Goal: Task Accomplishment & Management: Complete application form

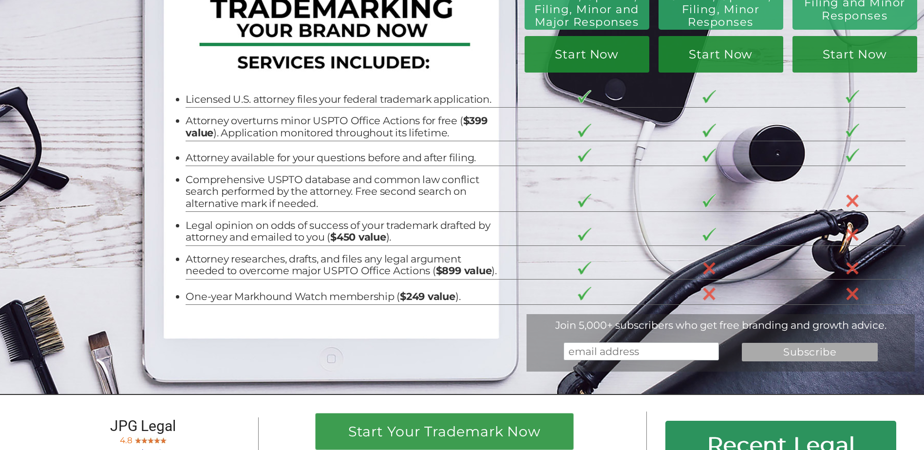
scroll to position [167, 0]
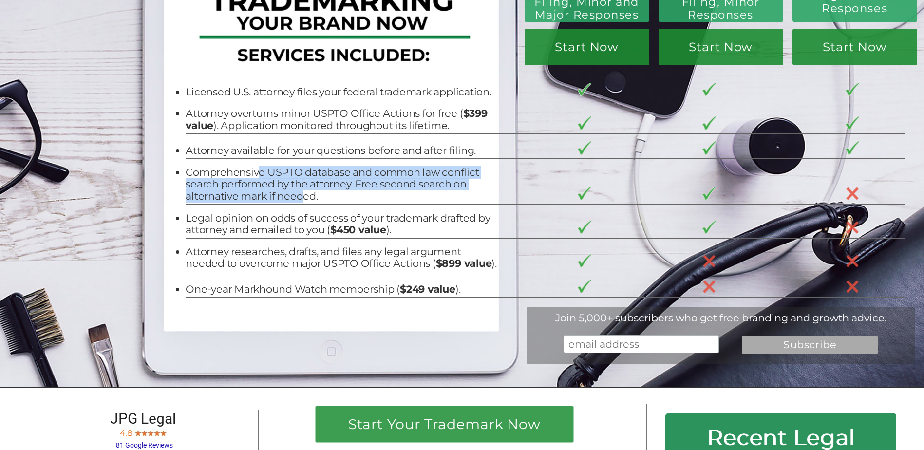
drag, startPoint x: 256, startPoint y: 172, endPoint x: 297, endPoint y: 197, distance: 47.6
click at [297, 197] on li "Comprehensive USPTO database and common law conflict search performed by the at…" at bounding box center [341, 185] width 311 height 36
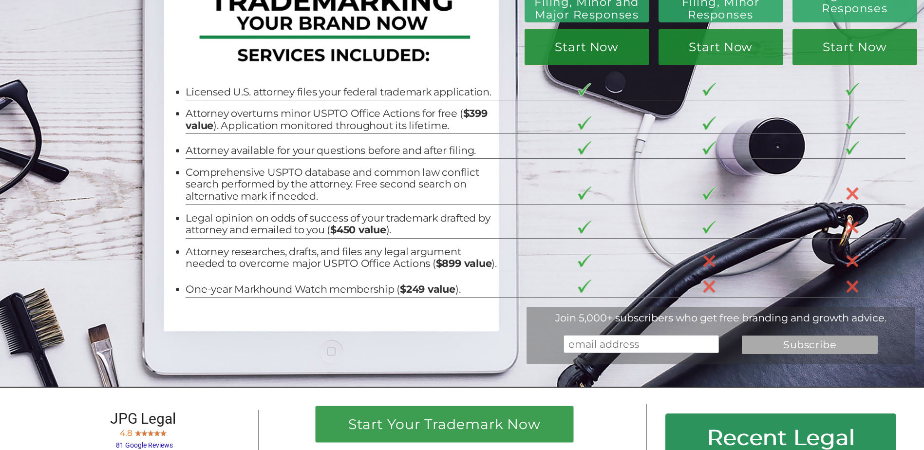
drag, startPoint x: 297, startPoint y: 197, endPoint x: 259, endPoint y: 221, distance: 44.7
click at [259, 221] on li "Legal opinion on odds of success of your trademark drafted by attorney and emai…" at bounding box center [341, 224] width 311 height 24
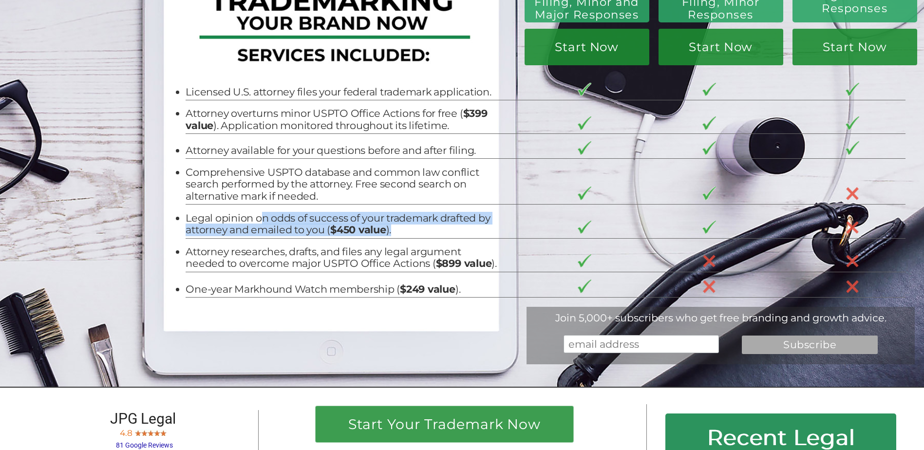
drag, startPoint x: 259, startPoint y: 217, endPoint x: 410, endPoint y: 232, distance: 151.2
click at [410, 232] on li "Legal opinion on odds of success of your trademark drafted by attorney and emai…" at bounding box center [341, 224] width 311 height 24
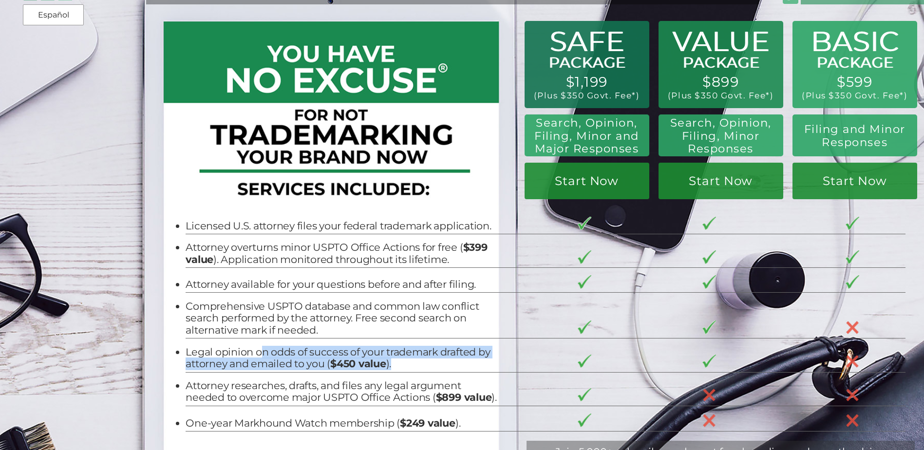
scroll to position [51, 0]
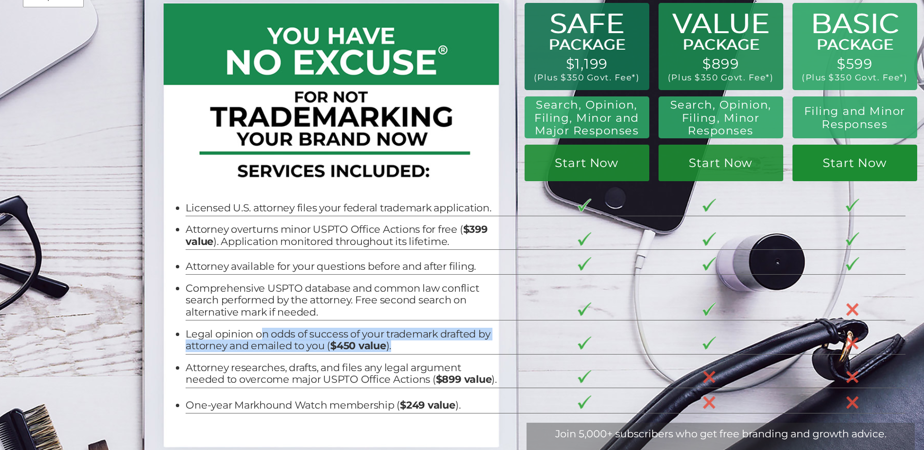
click at [851, 163] on link "Start Now" at bounding box center [854, 163] width 125 height 37
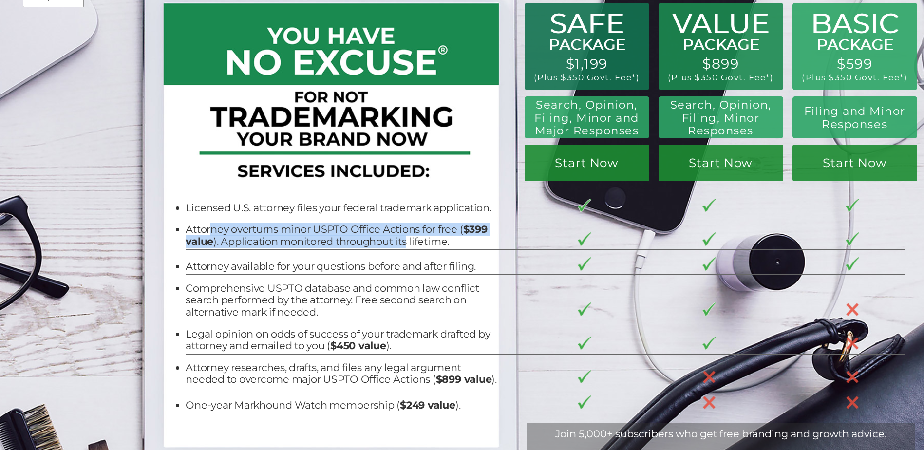
drag, startPoint x: 205, startPoint y: 227, endPoint x: 403, endPoint y: 238, distance: 198.0
click at [403, 238] on li "Attorney overturns minor USPTO Office Actions for free ( $399 value ). Applicat…" at bounding box center [341, 235] width 311 height 24
drag, startPoint x: 403, startPoint y: 238, endPoint x: 373, endPoint y: 236, distance: 29.3
click at [373, 236] on li "Attorney overturns minor USPTO Office Actions for free ( $399 value ). Applicat…" at bounding box center [341, 235] width 311 height 24
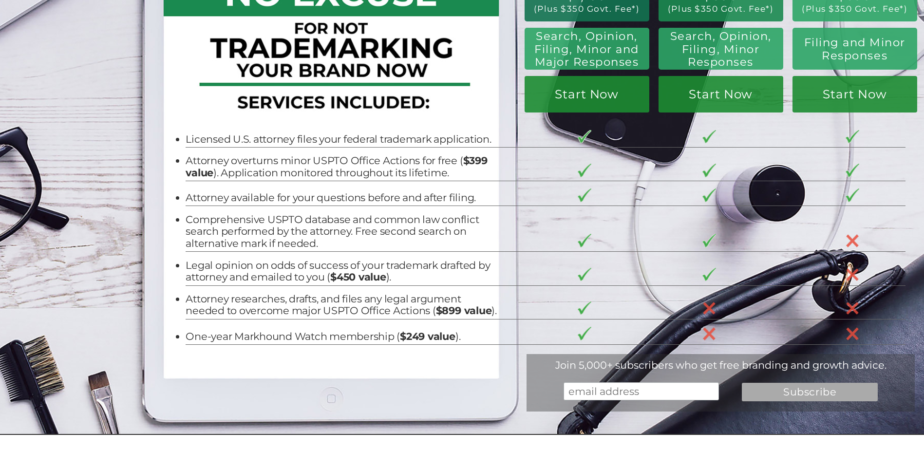
scroll to position [137, 0]
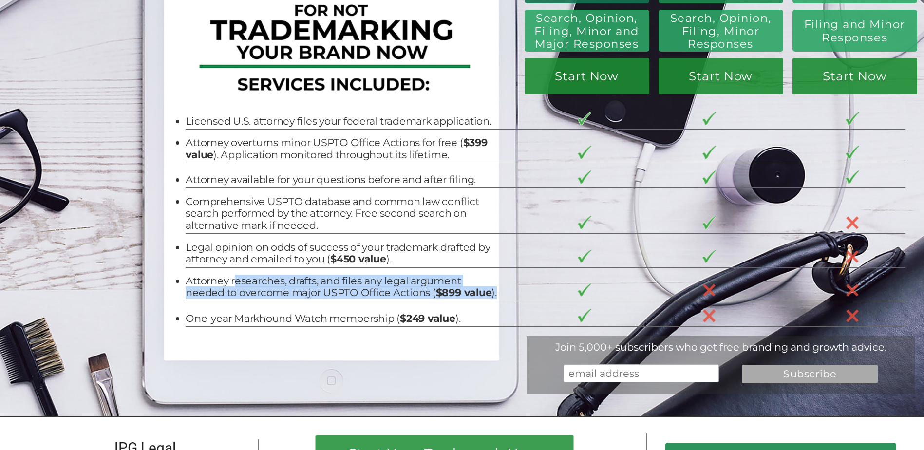
drag, startPoint x: 232, startPoint y: 285, endPoint x: 325, endPoint y: 307, distance: 95.1
click at [325, 299] on li "Attorney researches, drafts, and files any legal argument needed to overcome ma…" at bounding box center [341, 287] width 311 height 24
click at [225, 296] on li "Attorney researches, drafts, and files any legal argument needed to overcome ma…" at bounding box center [341, 287] width 311 height 24
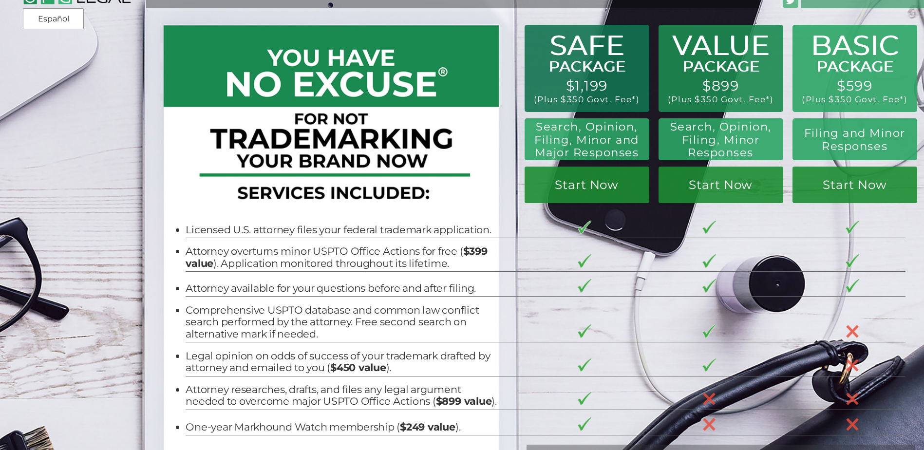
scroll to position [0, 0]
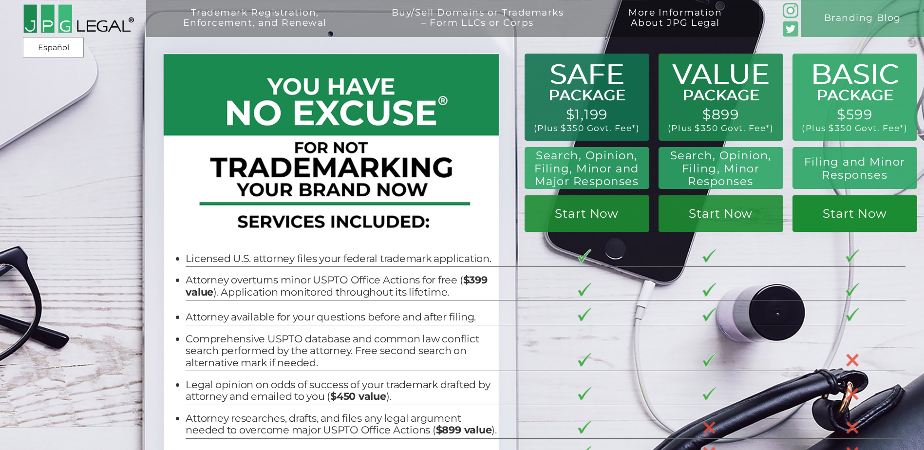
click at [856, 216] on link "Start Now" at bounding box center [854, 213] width 125 height 37
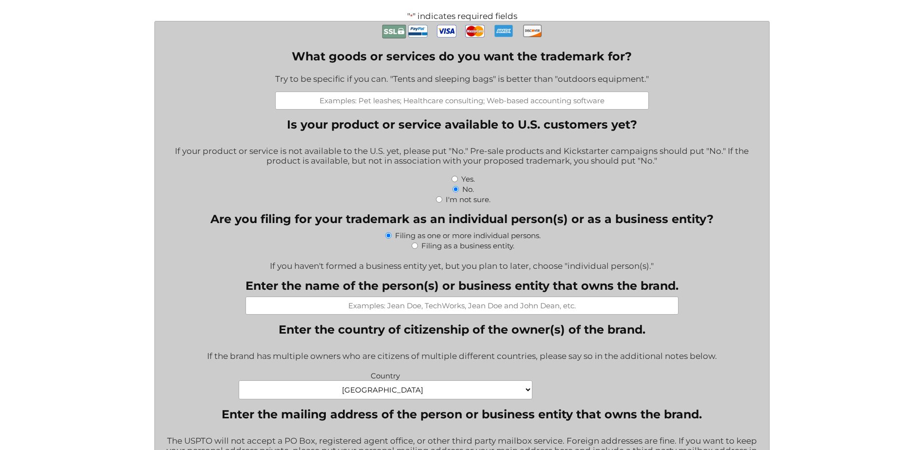
scroll to position [312, 0]
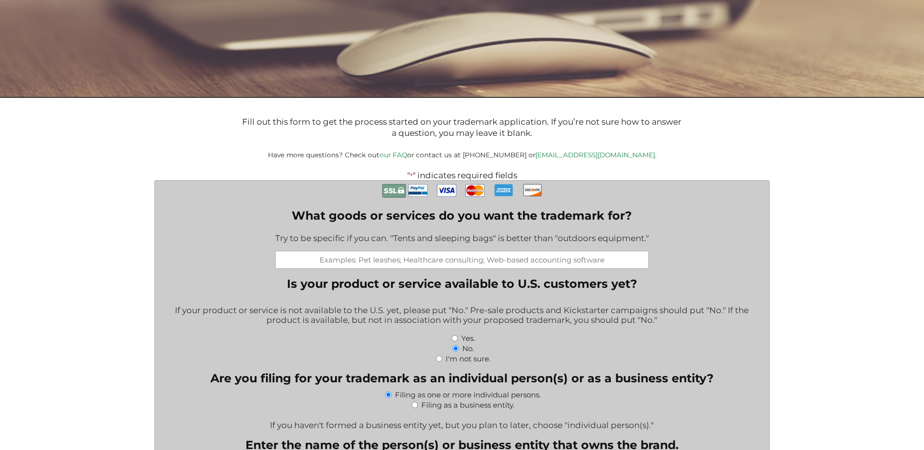
scroll to position [296, 0]
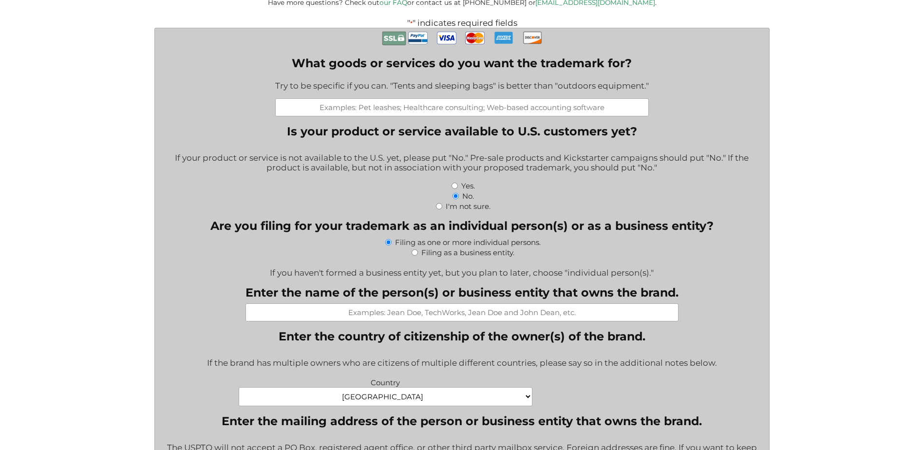
click at [485, 105] on input "What goods or services do you want the trademark for?" at bounding box center [461, 107] width 373 height 18
type input "PixelJoy"
click at [455, 186] on input "Yes." at bounding box center [454, 186] width 6 height 6
radio input "true"
click at [430, 255] on label "Filing as a business entity." at bounding box center [467, 252] width 93 height 9
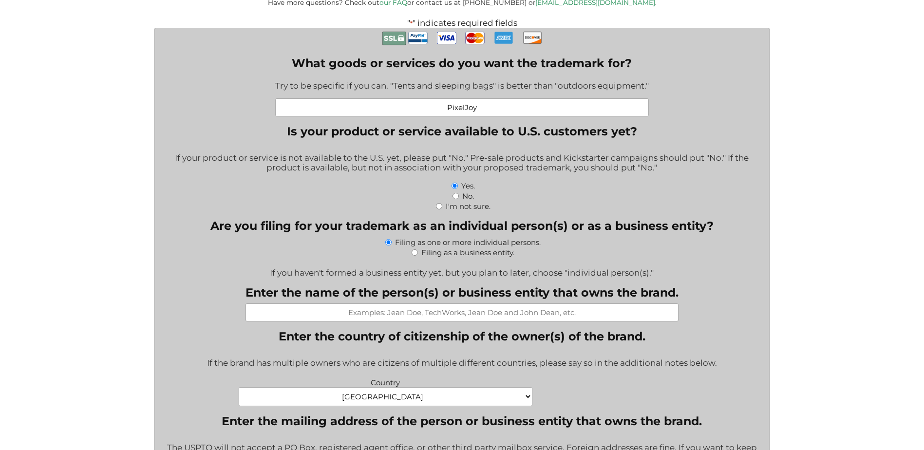
click at [418, 255] on input "Filing as a business entity." at bounding box center [414, 252] width 6 height 6
radio input "true"
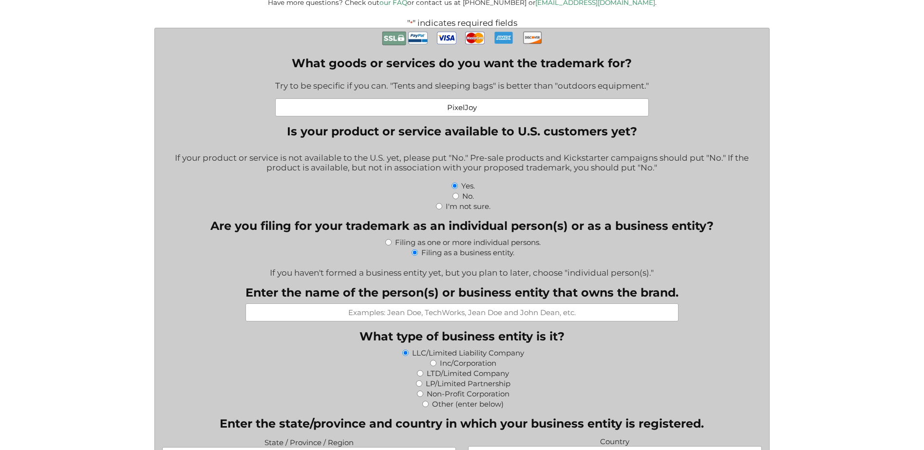
click at [392, 313] on input "Enter the name of the person(s) or business entity that owns the brand." at bounding box center [461, 312] width 433 height 18
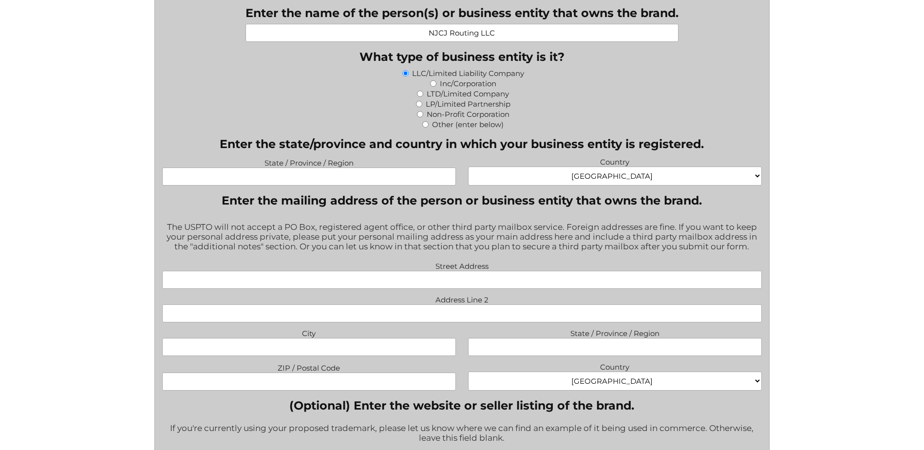
scroll to position [634, 0]
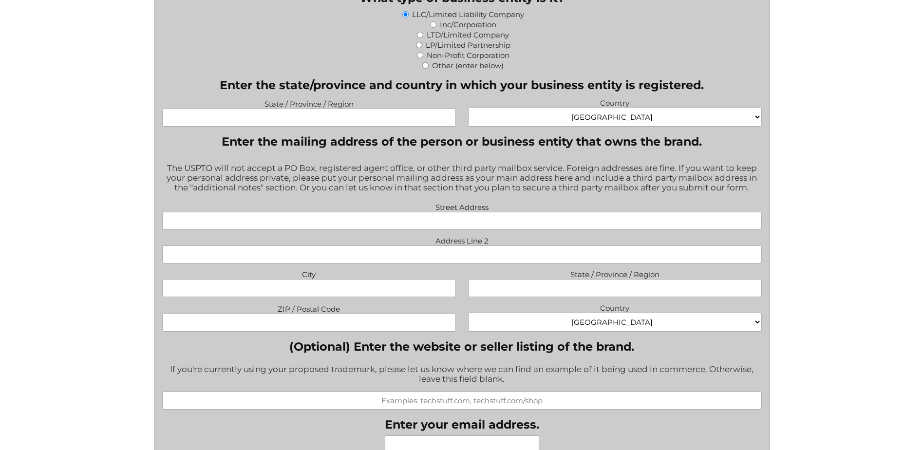
type input "NJCJ Routing LLC"
click at [308, 120] on input "State / Province / Region" at bounding box center [309, 118] width 294 height 18
type input "[US_STATE]"
click at [388, 230] on input "Street Address" at bounding box center [461, 221] width 599 height 18
type input "[STREET_ADDRESS]"
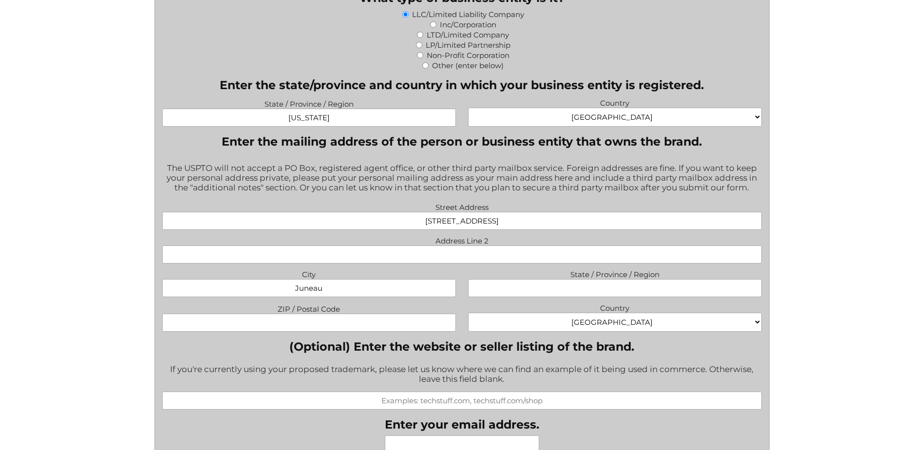
type input "Juneau"
type input "WI"
type input "53039"
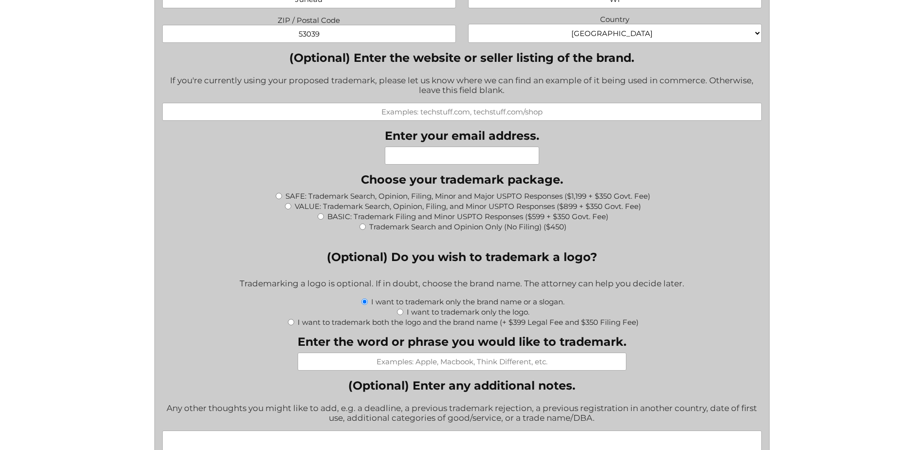
scroll to position [897, 0]
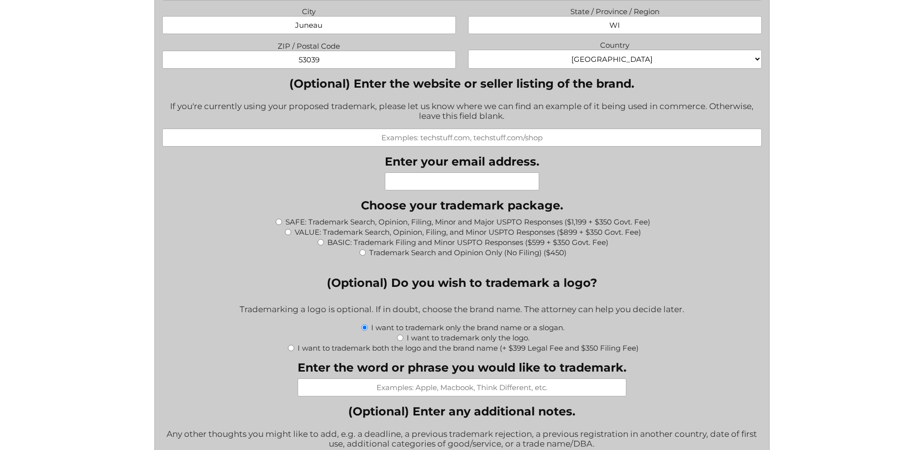
paste input "[URL][DOMAIN_NAME]"
type input "[URL][DOMAIN_NAME]"
click at [440, 187] on input "Enter your email address." at bounding box center [462, 181] width 154 height 18
type input "[EMAIL_ADDRESS][DOMAIN_NAME]"
click at [335, 242] on label "BASIC: Trademark Filing and Minor USPTO Responses ($599 + $350 Govt. Fee)" at bounding box center [467, 242] width 281 height 9
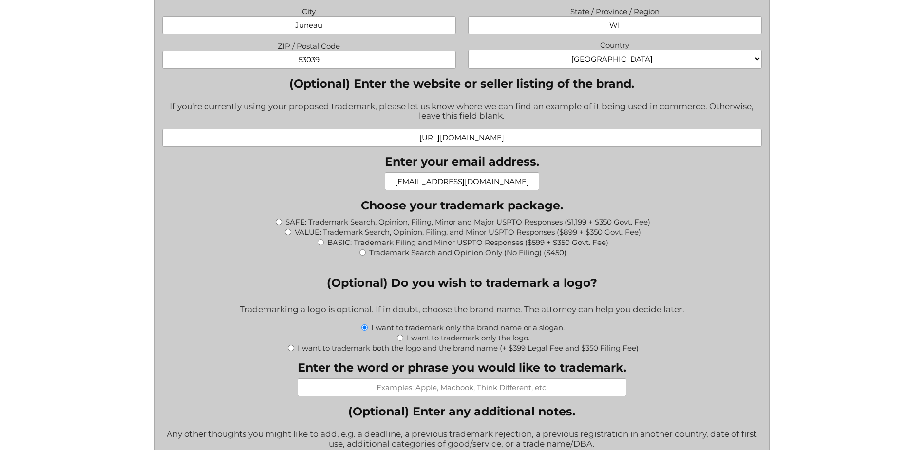
click at [324, 242] on input "BASIC: Trademark Filing and Minor USPTO Responses ($599 + $350 Govt. Fee)" at bounding box center [320, 242] width 6 height 6
radio input "true"
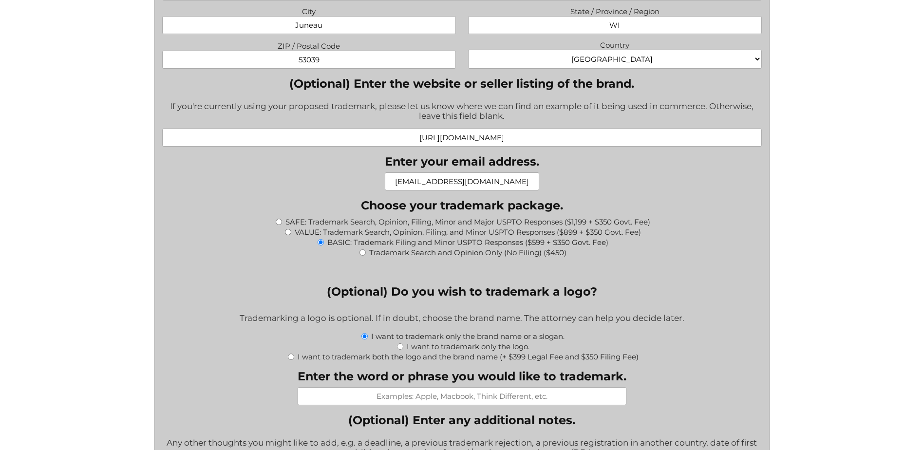
type input "$949.00"
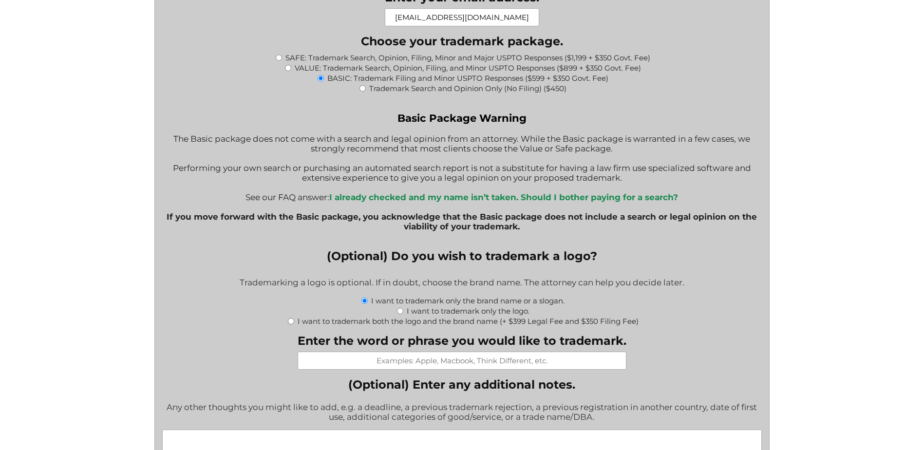
scroll to position [1067, 0]
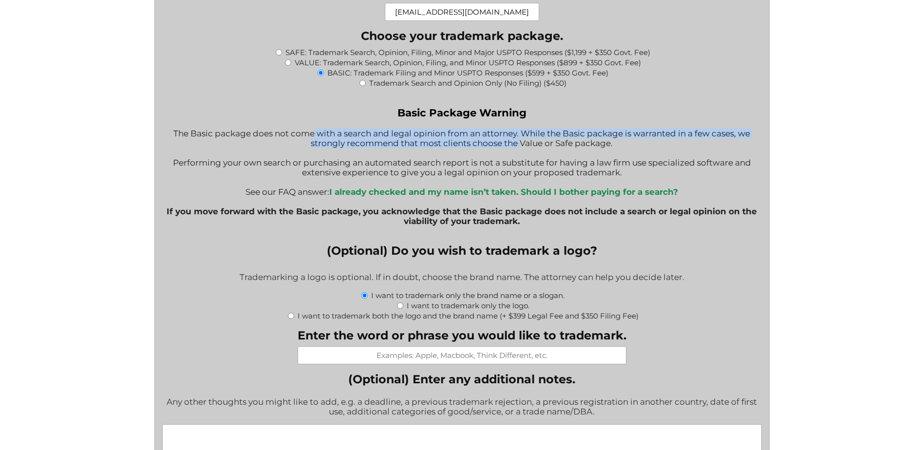
drag, startPoint x: 309, startPoint y: 135, endPoint x: 519, endPoint y: 144, distance: 209.5
click at [519, 144] on div "Basic Package Warning The Basic package does not come with a search and legal o…" at bounding box center [461, 171] width 599 height 130
click at [288, 64] on input "VALUE: Trademark Search, Opinion, Filing, and Minor USPTO Responses ($899 + $35…" at bounding box center [288, 62] width 6 height 6
radio input "true"
type input "$1,249.00"
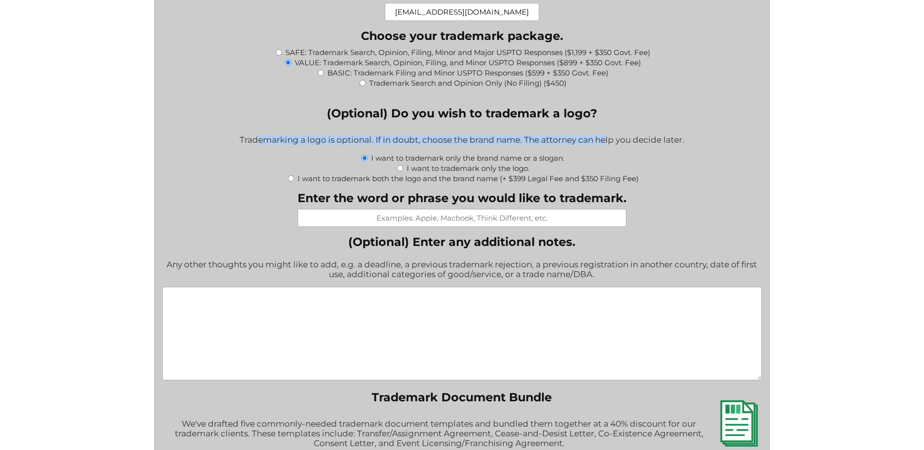
drag, startPoint x: 258, startPoint y: 141, endPoint x: 605, endPoint y: 138, distance: 346.7
click at [605, 138] on div "Trademarking a logo is optional. If in doubt, choose the brand name. The attorn…" at bounding box center [461, 141] width 599 height 24
drag, startPoint x: 605, startPoint y: 138, endPoint x: 558, endPoint y: 137, distance: 46.7
click at [558, 137] on div "Trademarking a logo is optional. If in doubt, choose the brand name. The attorn…" at bounding box center [461, 141] width 599 height 24
click at [441, 221] on input "Enter the word or phrase you would like to trademark." at bounding box center [462, 218] width 329 height 18
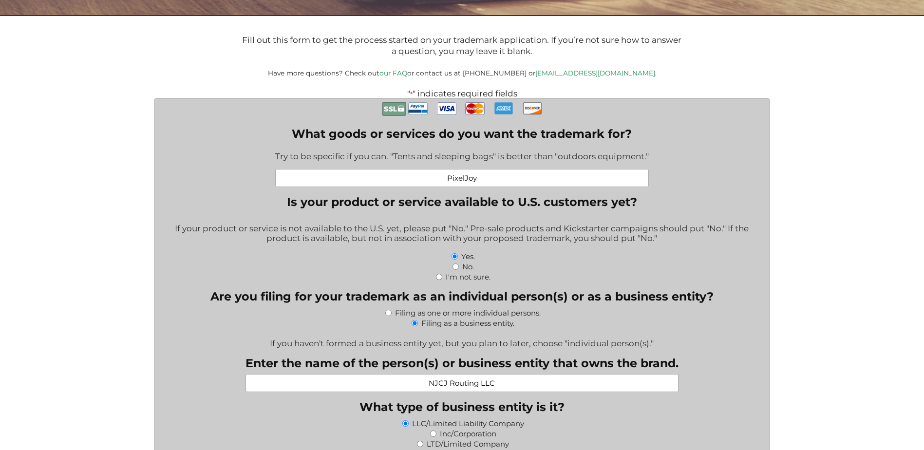
scroll to position [233, 0]
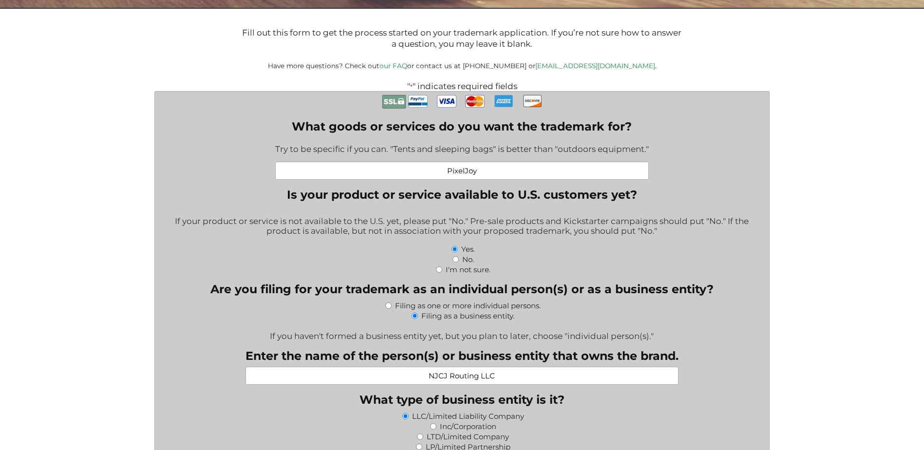
click at [480, 171] on input "PixelJoy" at bounding box center [461, 171] width 373 height 18
drag, startPoint x: 485, startPoint y: 171, endPoint x: 424, endPoint y: 177, distance: 61.6
click at [424, 177] on input "PixelJoy" at bounding box center [461, 171] width 373 height 18
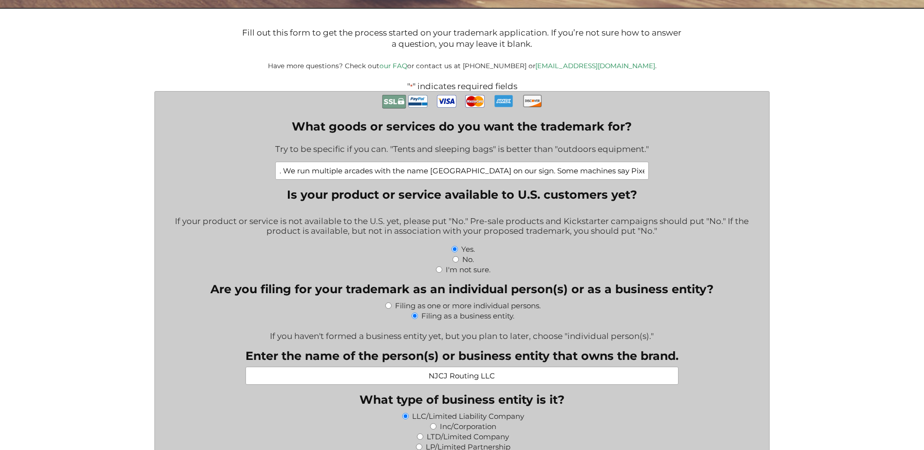
click at [567, 168] on input "I'm not sure. We run multiple arcades with the name [GEOGRAPHIC_DATA] on our si…" at bounding box center [461, 171] width 373 height 18
click at [643, 172] on input "I'm not sure. We run multiple arcades with the name [GEOGRAPHIC_DATA] on our si…" at bounding box center [461, 171] width 373 height 18
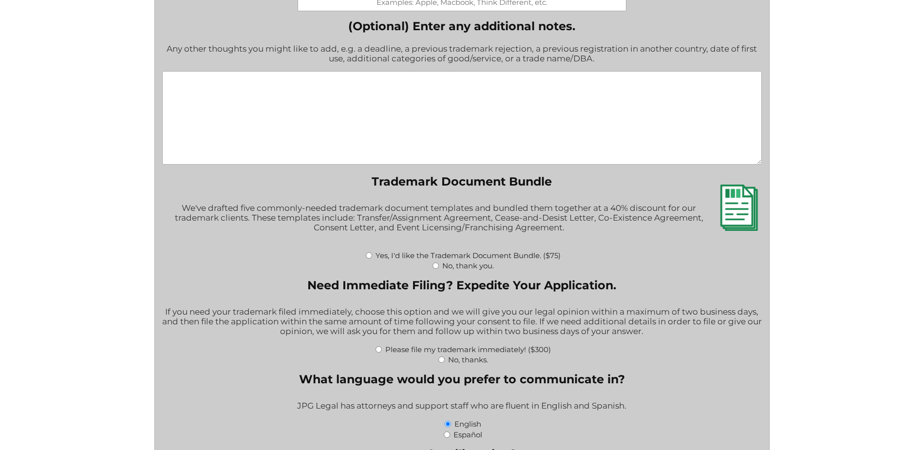
scroll to position [1300, 0]
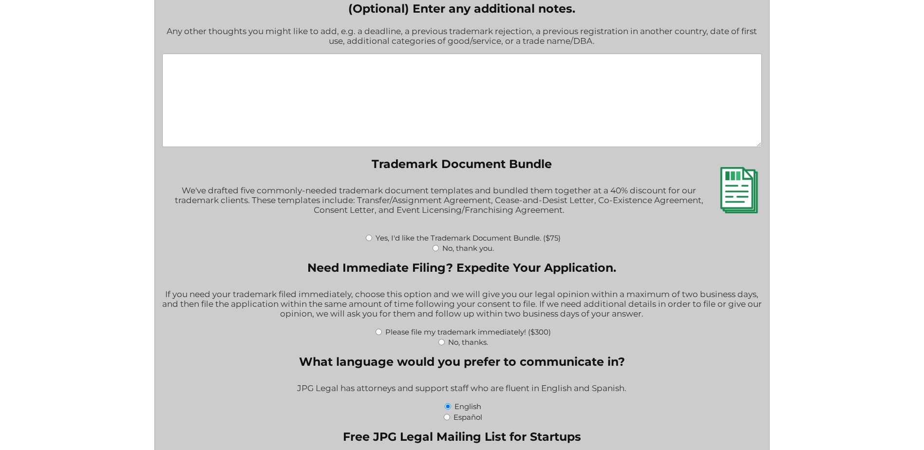
type input "I'm not sure. We run multiple arcades with the name [GEOGRAPHIC_DATA] on our si…"
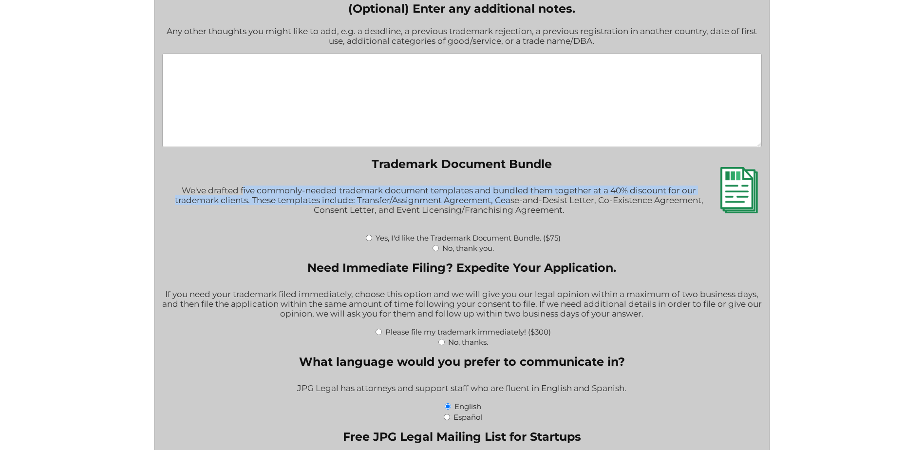
drag, startPoint x: 243, startPoint y: 192, endPoint x: 511, endPoint y: 202, distance: 267.5
click at [511, 202] on div "We've drafted five commonly-needed trademark document templates and bundled the…" at bounding box center [461, 205] width 599 height 53
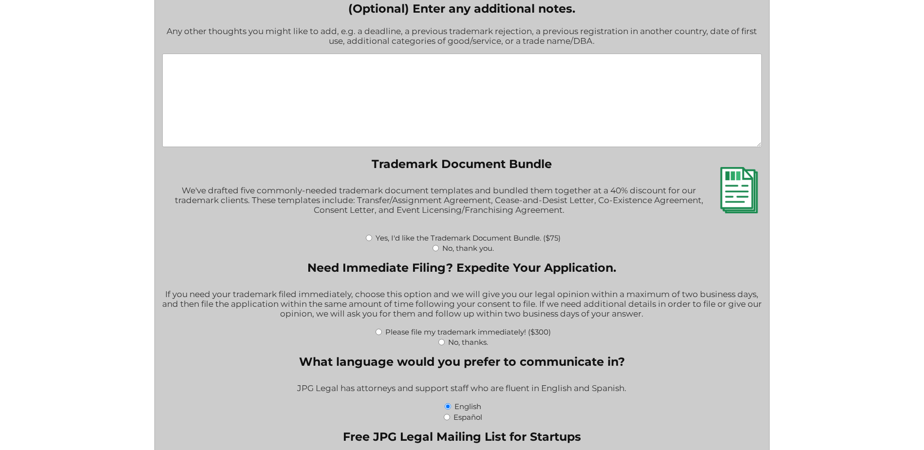
click at [596, 204] on div "We've drafted five commonly-needed trademark document templates and bundled the…" at bounding box center [461, 205] width 599 height 53
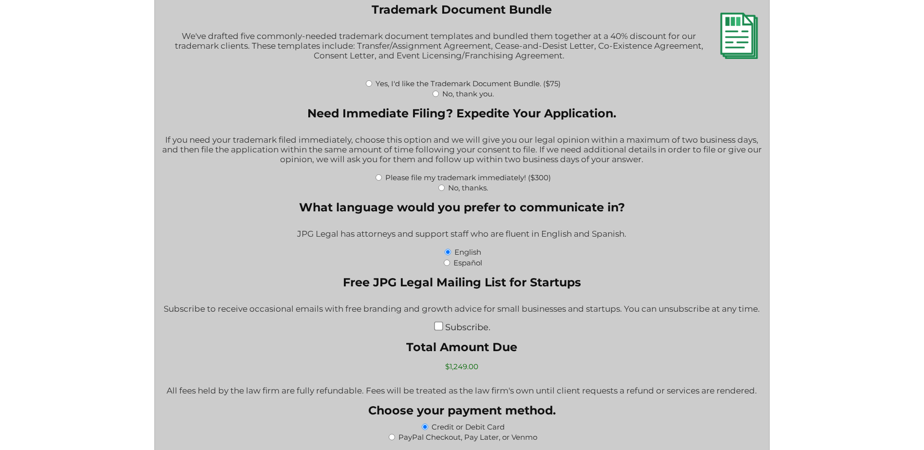
scroll to position [1464, 0]
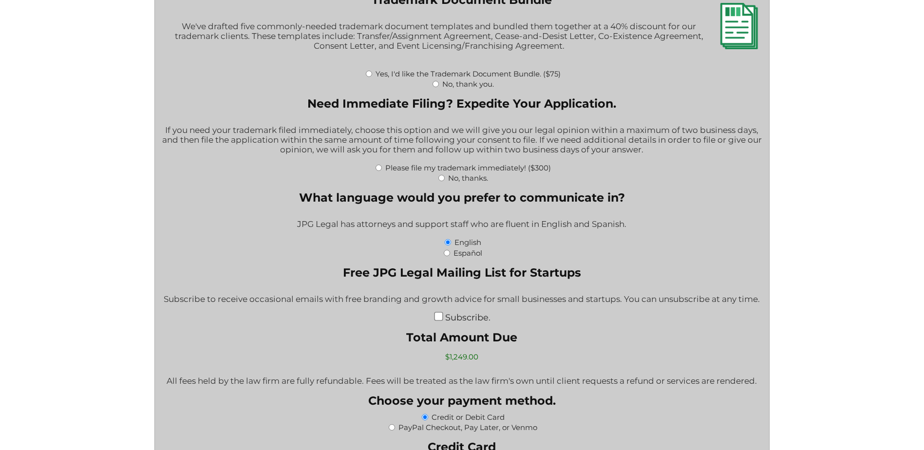
click at [450, 181] on label "No, thanks." at bounding box center [468, 177] width 40 height 9
click at [445, 181] on input "No, thanks." at bounding box center [441, 178] width 6 height 6
radio input "true"
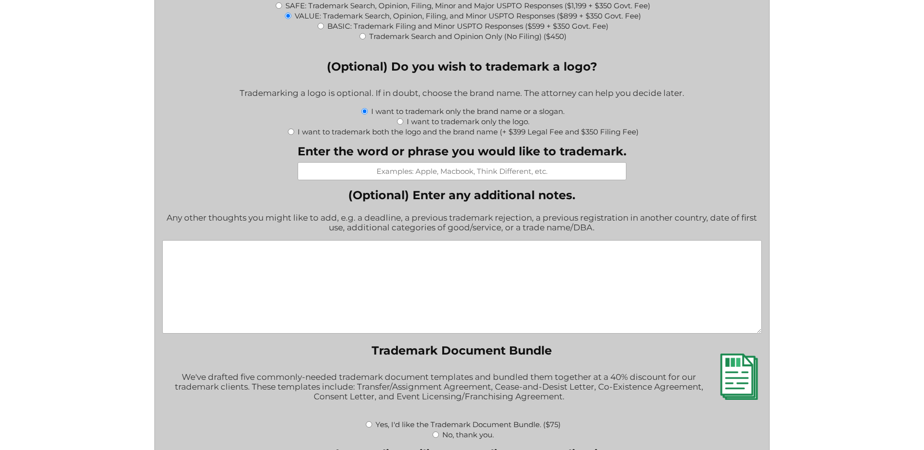
scroll to position [1116, 0]
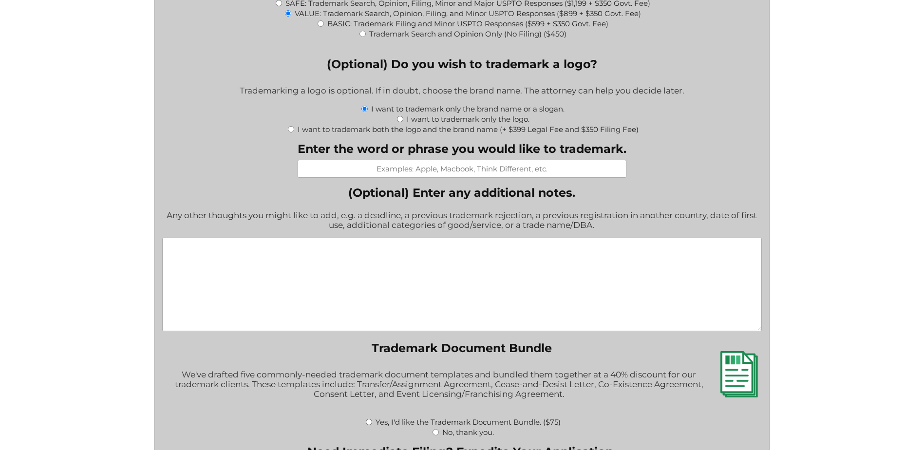
click at [258, 275] on textarea "(Optional) Enter any additional notes." at bounding box center [461, 284] width 599 height 93
click at [642, 250] on textarea "I don't know what category of good/service. I was relying on JPG Legal to help …" at bounding box center [461, 284] width 599 height 93
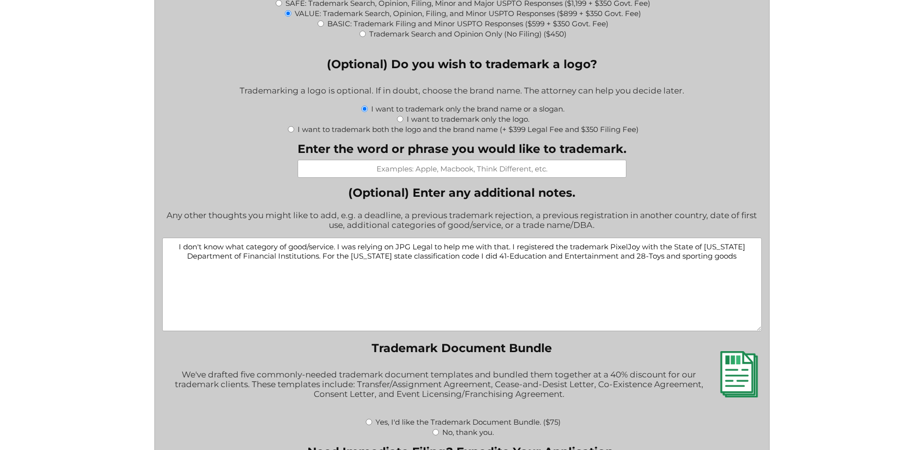
click at [319, 261] on textarea "I don't know what category of good/service. I was relying on JPG Legal to help …" at bounding box center [461, 284] width 599 height 93
click at [737, 258] on textarea "I don't know what category of good/service. I was relying on JPG Legal to help …" at bounding box center [461, 284] width 599 height 93
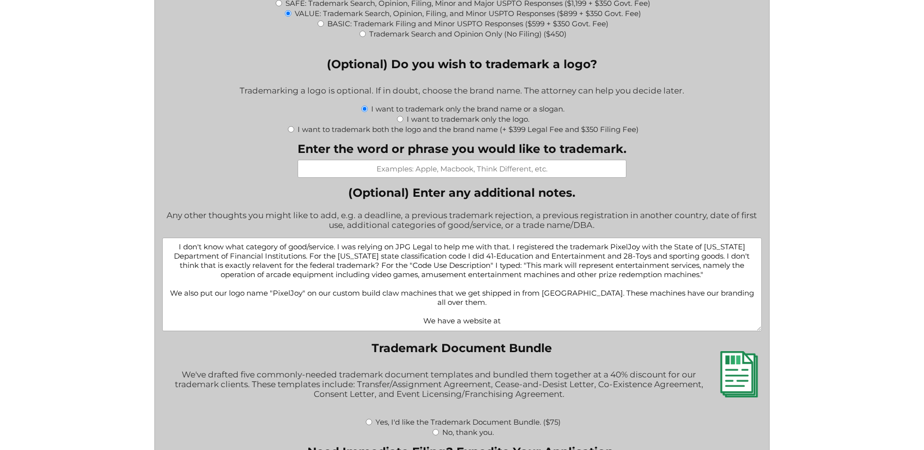
click at [727, 279] on textarea "I don't know what category of good/service. I was relying on JPG Legal to help …" at bounding box center [461, 284] width 599 height 93
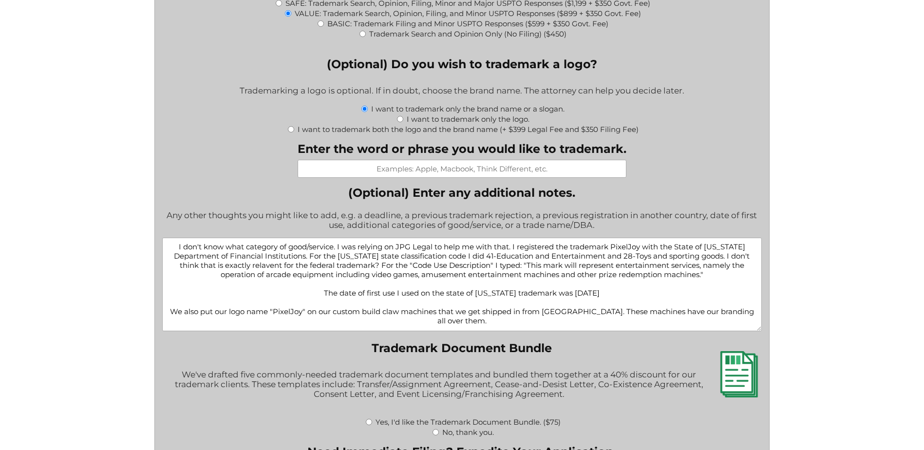
scroll to position [8, 0]
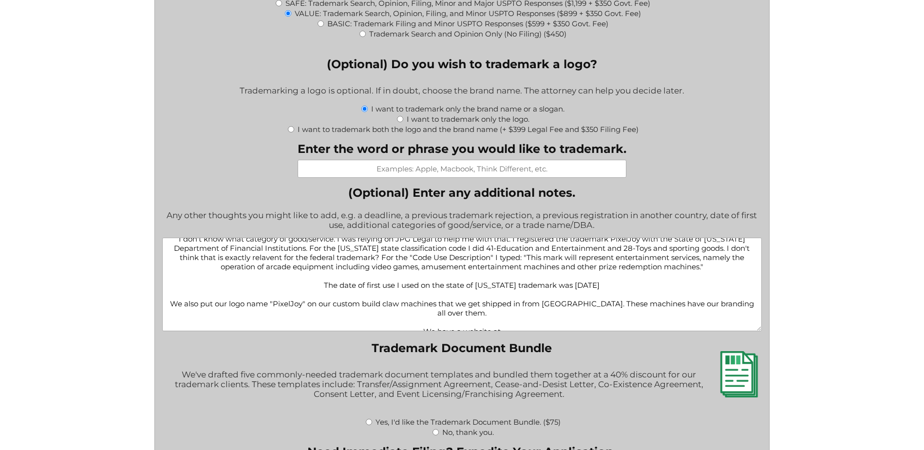
click at [520, 324] on textarea "I don't know what category of good/service. I was relying on JPG Legal to help …" at bounding box center [461, 284] width 599 height 93
paste textarea "[URL][DOMAIN_NAME]"
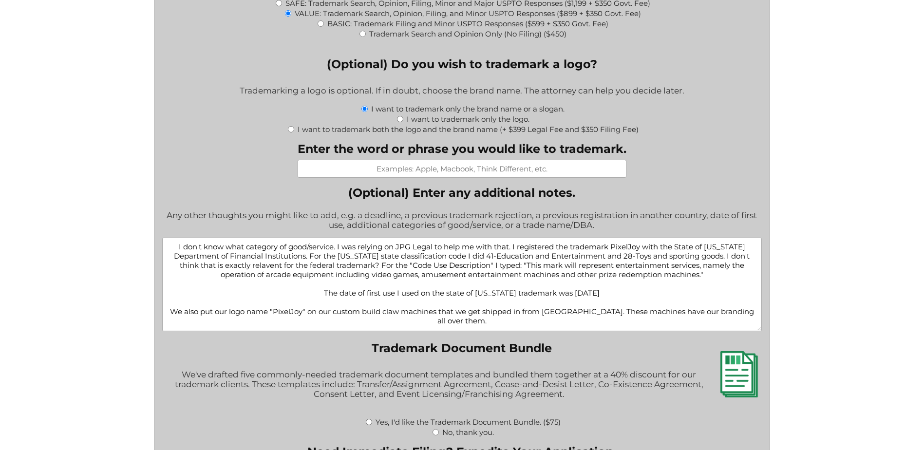
drag, startPoint x: 688, startPoint y: 324, endPoint x: 160, endPoint y: 231, distance: 535.6
click at [160, 231] on form "What goods or services do you want the trademark for? Try to be specific if you…" at bounding box center [461, 73] width 615 height 1731
click at [709, 278] on textarea "I don't know what category of good/service. I was relying on JPG Legal to help …" at bounding box center [461, 284] width 599 height 93
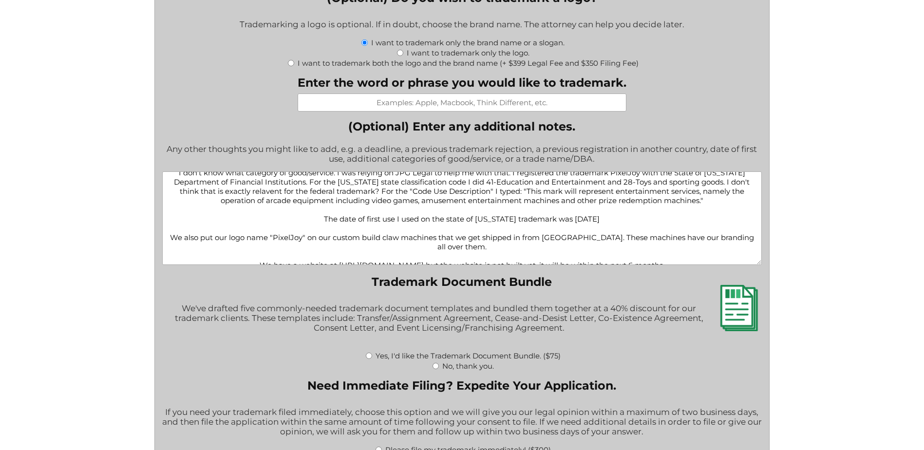
scroll to position [1180, 0]
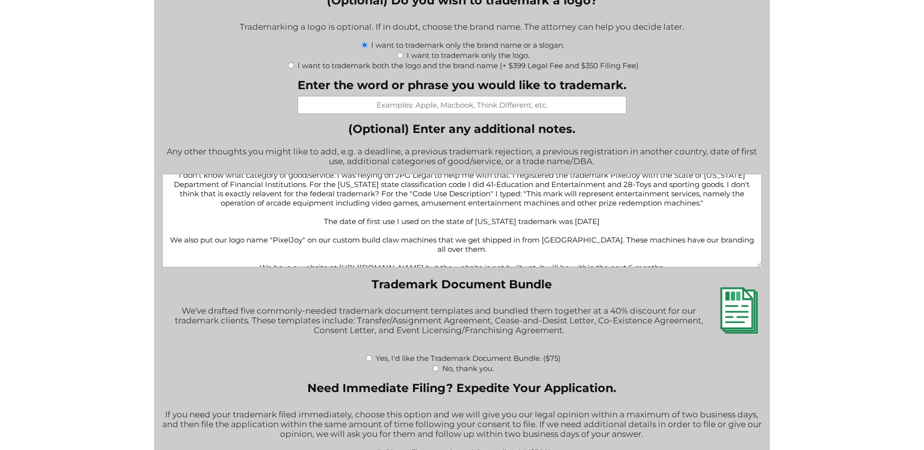
click at [689, 258] on textarea "I don't know what category of good/service. I was relying on JPG Legal to help …" at bounding box center [461, 220] width 599 height 93
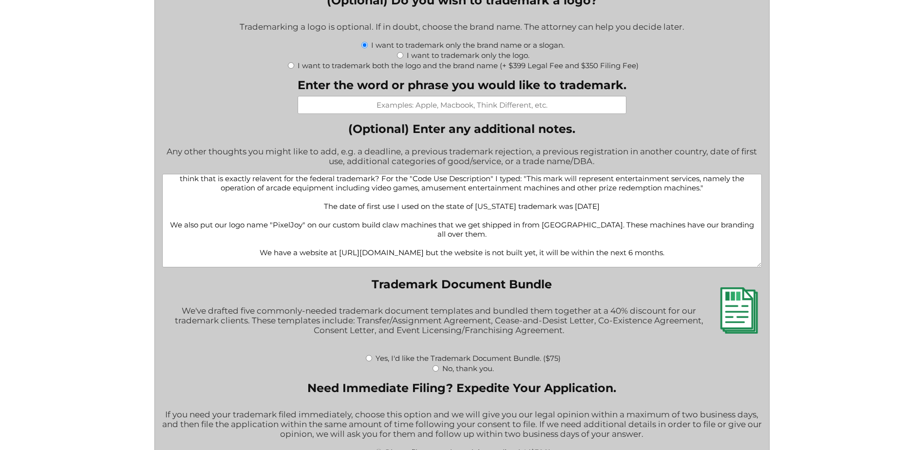
scroll to position [32, 0]
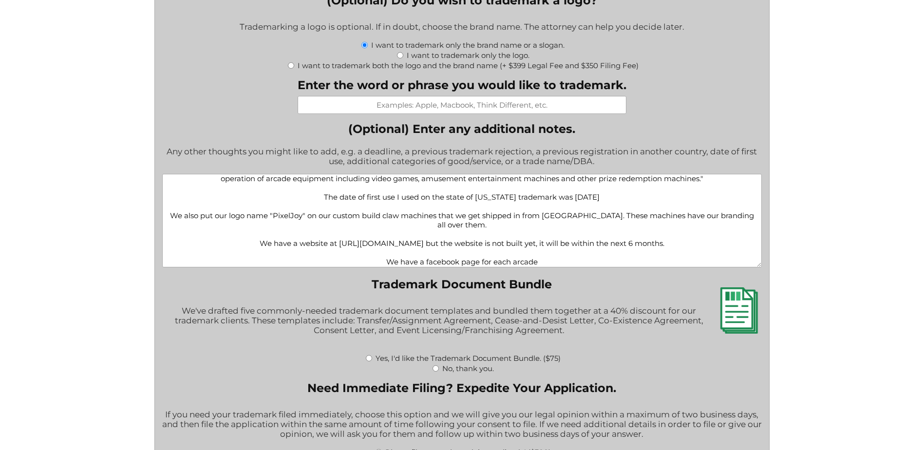
paste textarea "[URL][DOMAIN_NAME]"
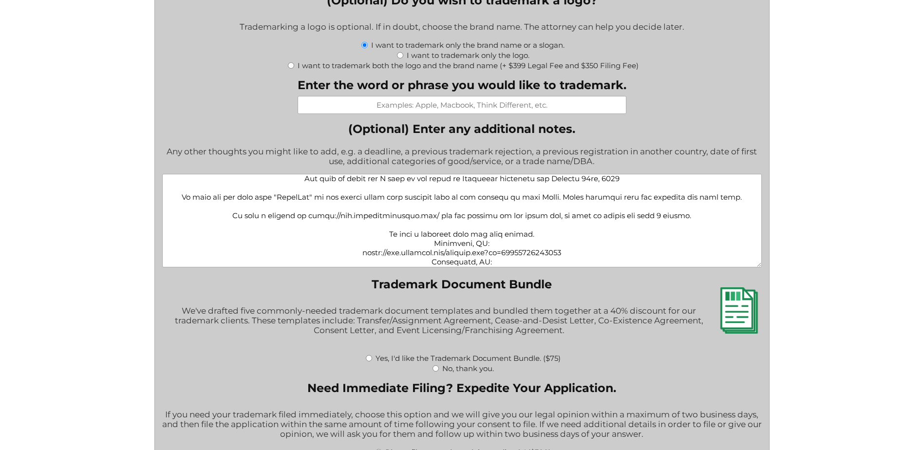
scroll to position [60, 0]
paste textarea "[URL][DOMAIN_NAME]"
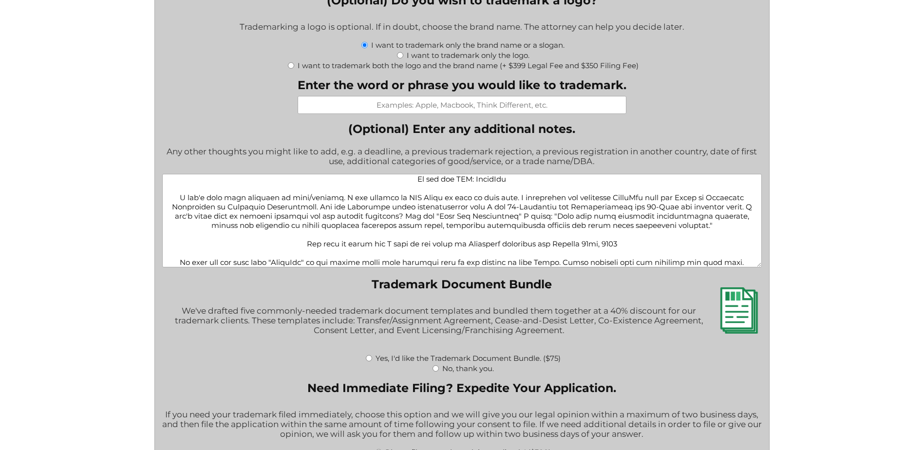
scroll to position [4, 0]
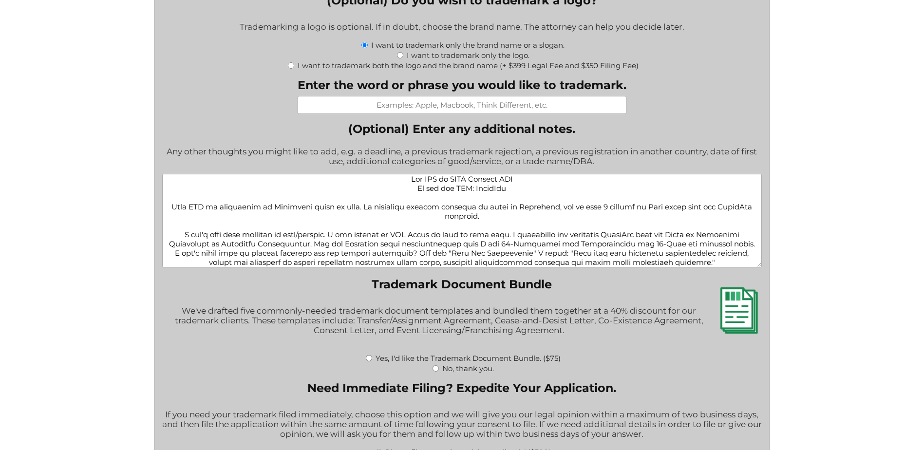
drag, startPoint x: 661, startPoint y: 242, endPoint x: 688, endPoint y: 242, distance: 26.8
click at [661, 242] on textarea "(Optional) Enter any additional notes." at bounding box center [461, 220] width 599 height 93
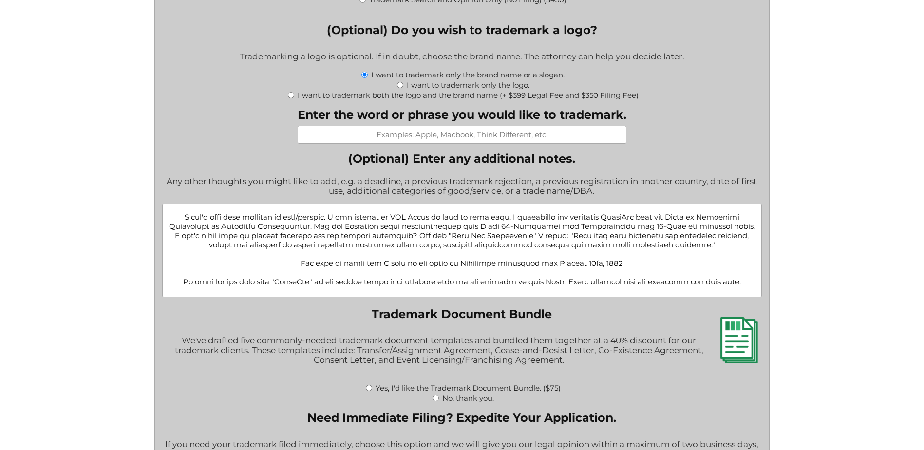
scroll to position [50, 0]
click at [379, 281] on textarea "(Optional) Enter any additional notes." at bounding box center [461, 250] width 599 height 93
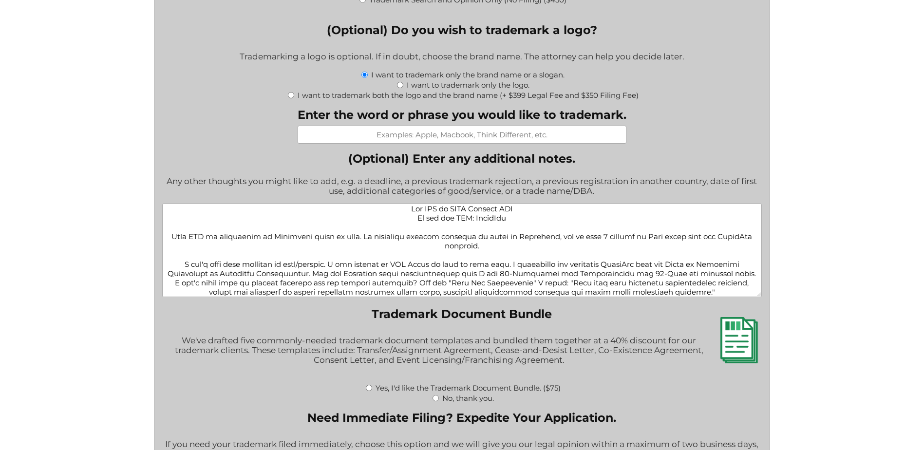
scroll to position [0, 0]
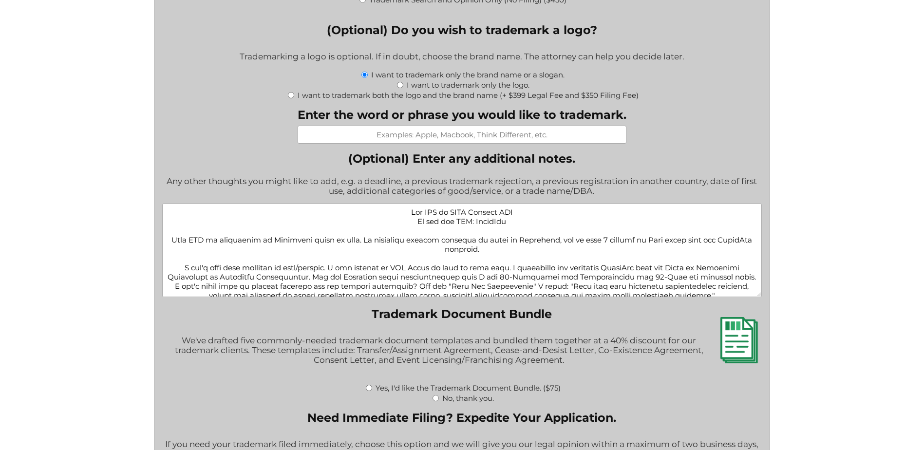
type textarea "Our LLC is NJCJ Routing LLC We use the DBA: PixelJoy This LLC is registered in …"
click at [468, 133] on input "Enter the word or phrase you would like to trademark." at bounding box center [462, 135] width 329 height 18
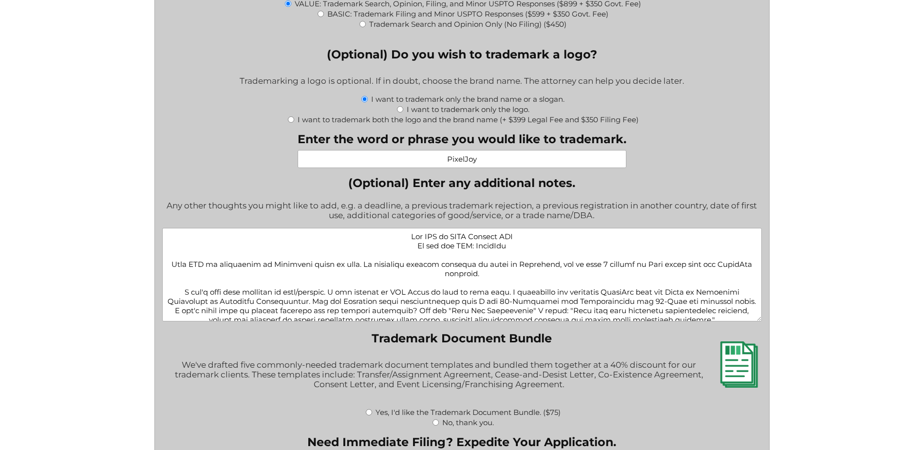
scroll to position [1157, 0]
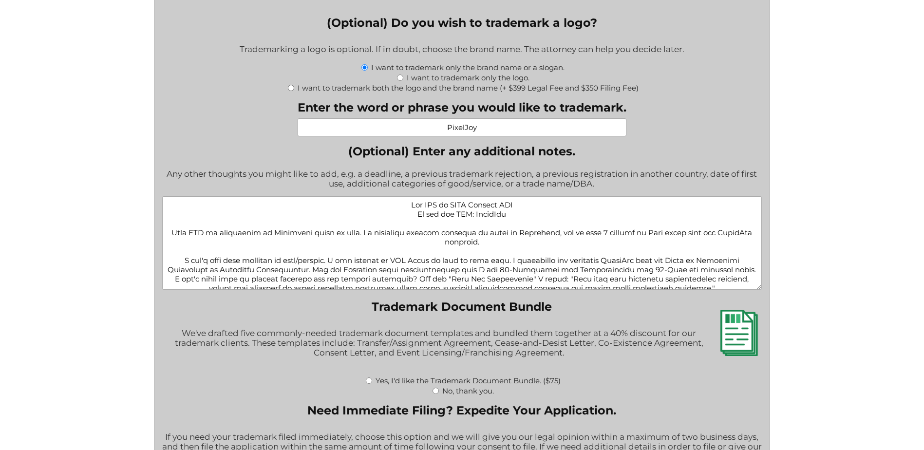
type input "PixelJoy"
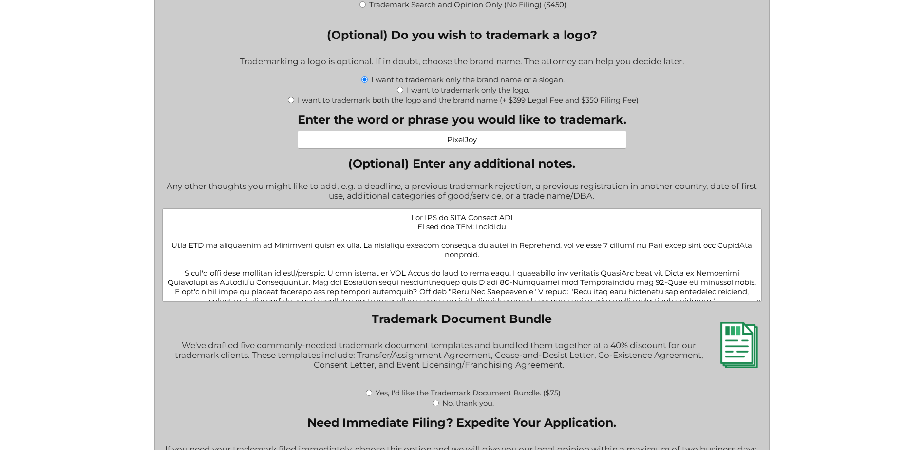
scroll to position [1140, 0]
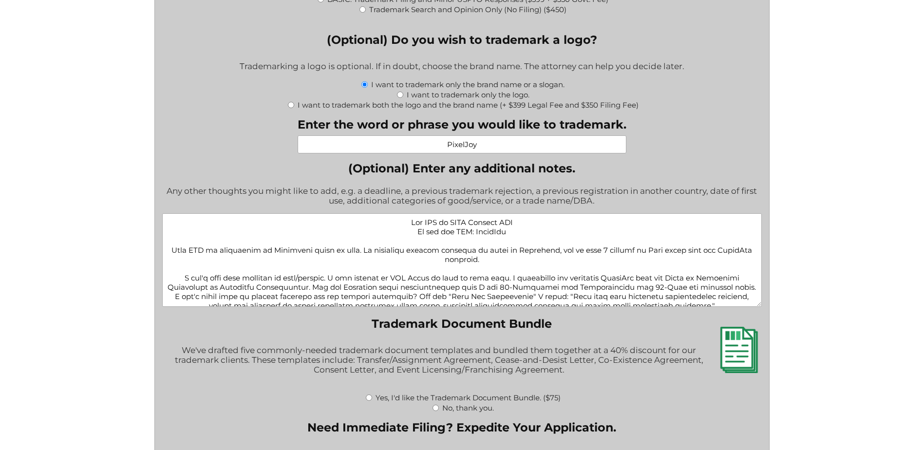
click at [530, 242] on textarea "(Optional) Enter any additional notes." at bounding box center [461, 259] width 599 height 93
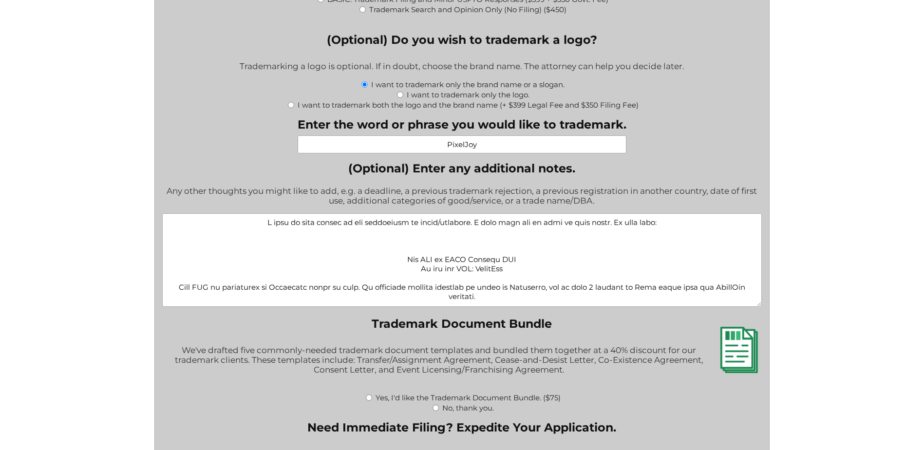
paste textarea "Class 41 (Entertainment/Arcade services) Class 28 (Claw machines & arcade game …"
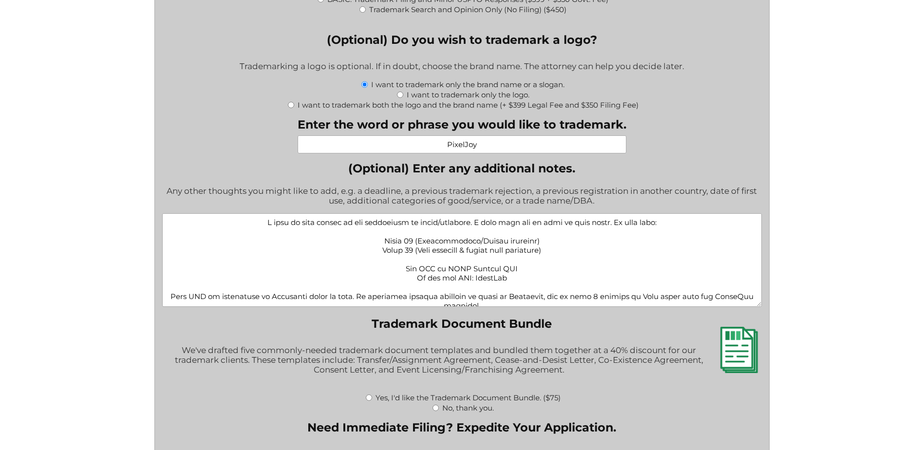
click at [557, 251] on textarea "(Optional) Enter any additional notes." at bounding box center [461, 259] width 599 height 93
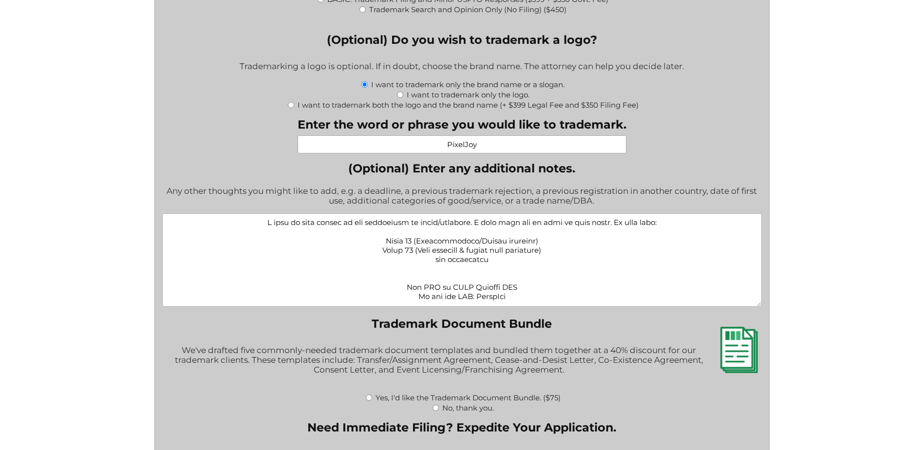
paste textarea "Class 25 – Clothing Class 16 – Printed matter (stickers, posters, etc.) Class 2…"
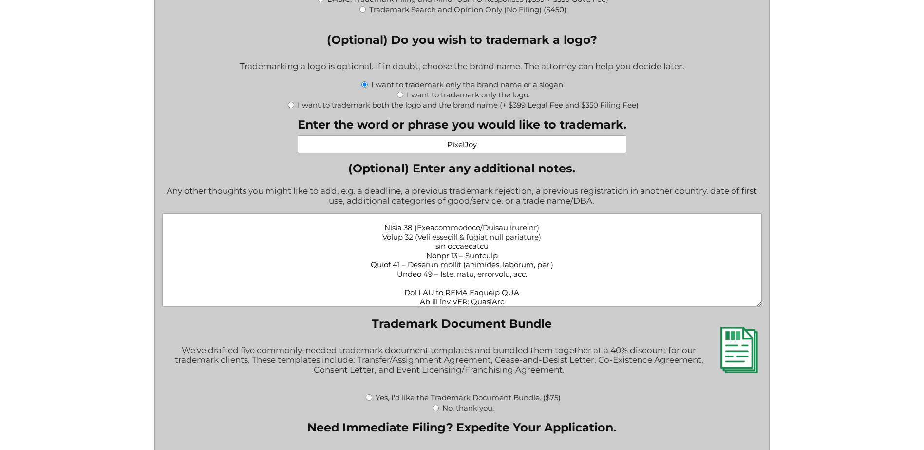
scroll to position [4, 0]
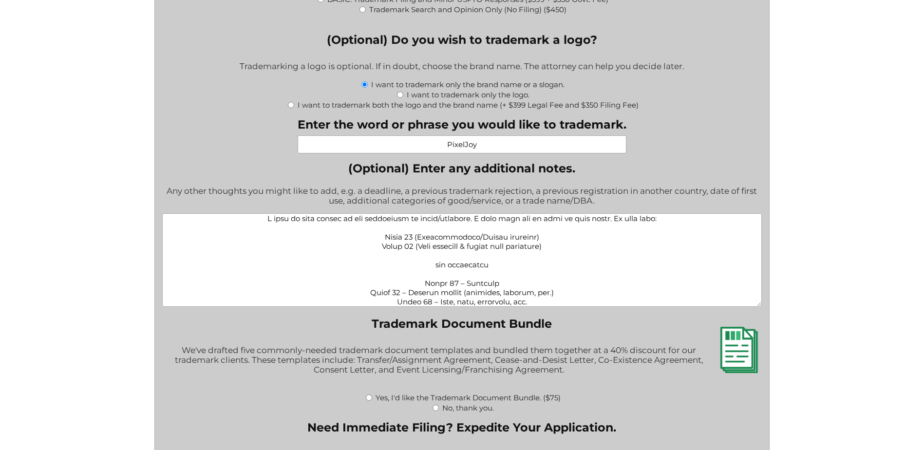
type textarea "L ipsu do sita consec ad eli seddoeiusm te incid/utlabore. E dolo magn ali en a…"
drag, startPoint x: 600, startPoint y: 241, endPoint x: 562, endPoint y: 251, distance: 39.8
click at [600, 241] on textarea "(Optional) Enter any additional notes." at bounding box center [461, 259] width 599 height 93
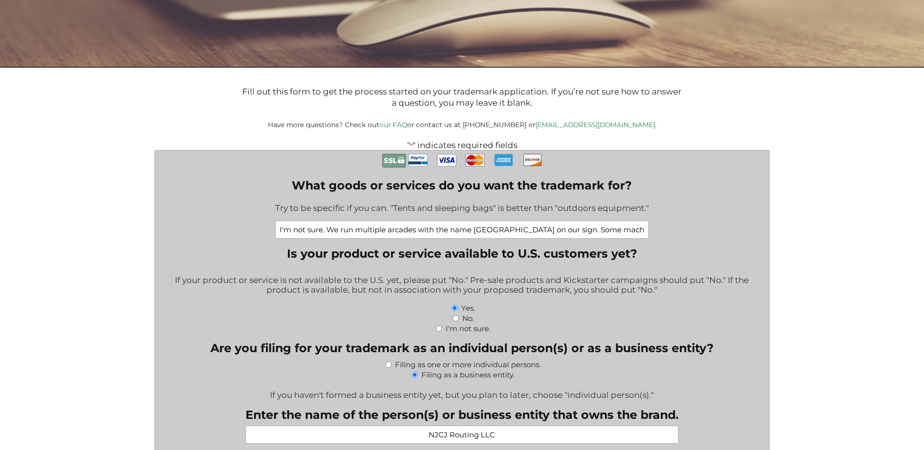
scroll to position [167, 0]
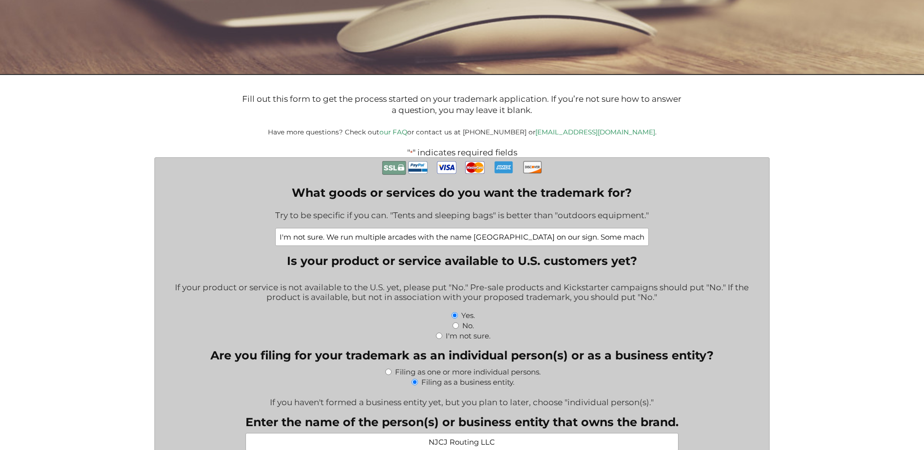
click at [428, 242] on input "I'm not sure. We run multiple arcades with the name [GEOGRAPHIC_DATA] on our si…" at bounding box center [461, 237] width 373 height 18
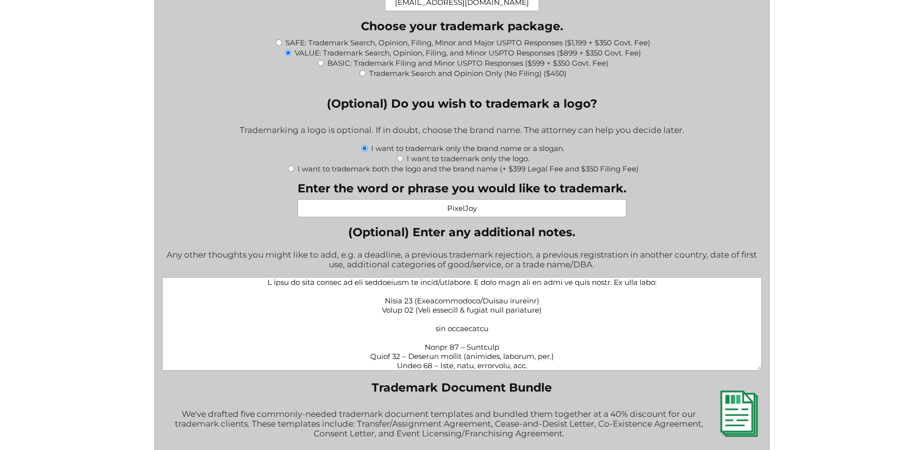
scroll to position [1079, 0]
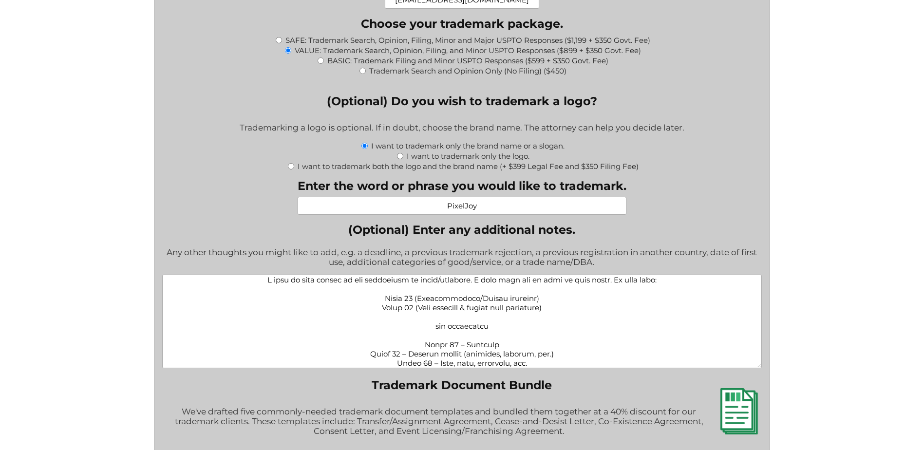
type input "Entertainment/Arcade Services and Claw Machines & Arcade Equipment"
click at [318, 63] on input "BASIC: Trademark Filing and Minor USPTO Responses ($599 + $350 Govt. Fee)" at bounding box center [320, 60] width 6 height 6
radio input "true"
radio input "false"
type input "$949.00"
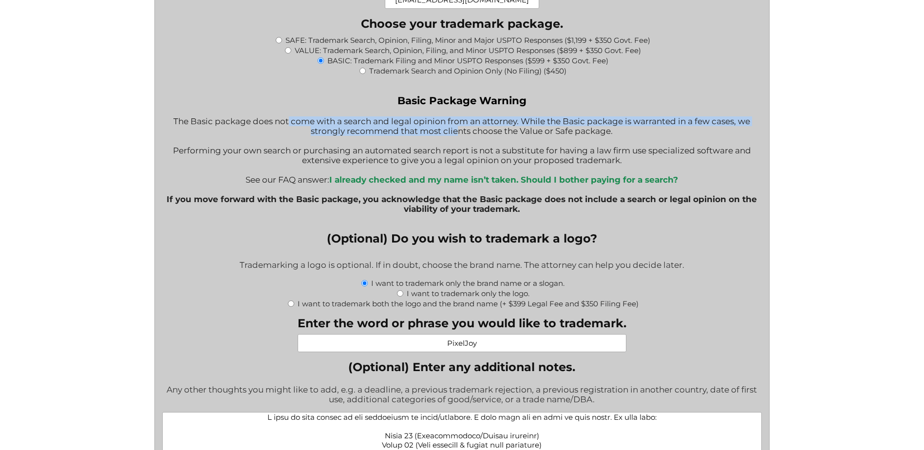
drag, startPoint x: 283, startPoint y: 125, endPoint x: 453, endPoint y: 132, distance: 170.1
click at [453, 132] on div "Basic Package Warning The Basic package does not come with a search and legal o…" at bounding box center [461, 159] width 599 height 130
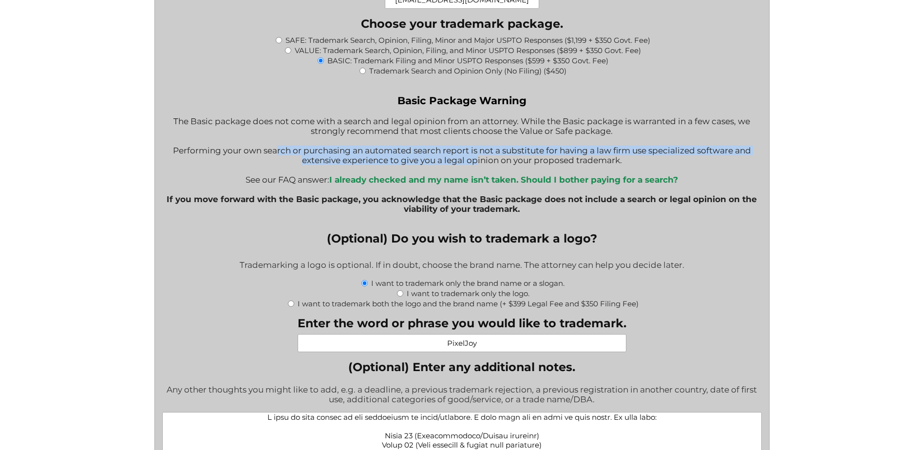
drag, startPoint x: 273, startPoint y: 152, endPoint x: 473, endPoint y: 161, distance: 199.8
click at [473, 161] on div "Basic Package Warning The Basic package does not come with a search and legal o…" at bounding box center [461, 159] width 599 height 130
drag, startPoint x: 473, startPoint y: 161, endPoint x: 410, endPoint y: 160, distance: 63.3
click at [410, 160] on div "Basic Package Warning The Basic package does not come with a search and legal o…" at bounding box center [461, 159] width 599 height 130
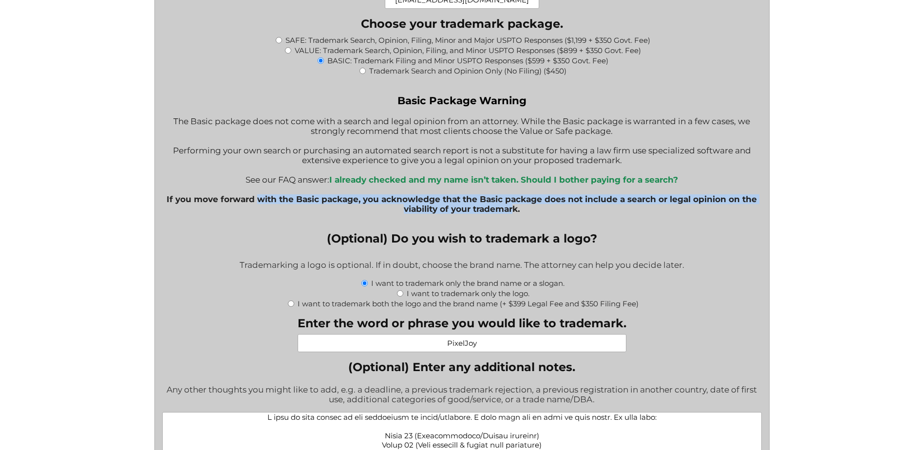
drag, startPoint x: 277, startPoint y: 200, endPoint x: 515, endPoint y: 208, distance: 238.3
click at [515, 208] on b "If you move forward with the Basic package, you acknowledge that the Basic pack…" at bounding box center [462, 203] width 590 height 19
drag, startPoint x: 515, startPoint y: 208, endPoint x: 490, endPoint y: 214, distance: 25.4
click at [490, 214] on b "If you move forward with the Basic package, you acknowledge that the Basic pack…" at bounding box center [462, 203] width 590 height 19
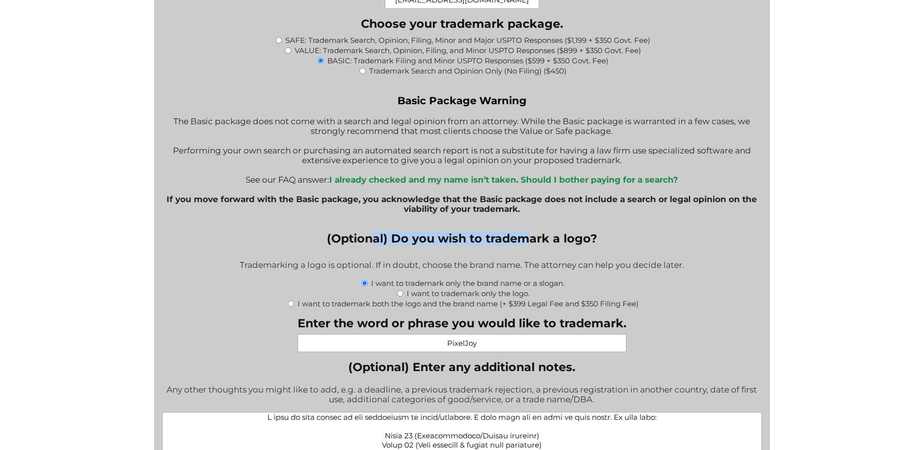
drag, startPoint x: 375, startPoint y: 239, endPoint x: 527, endPoint y: 238, distance: 151.9
click at [527, 238] on legend "(Optional) Do you wish to trademark a logo?" at bounding box center [462, 238] width 270 height 14
drag, startPoint x: 527, startPoint y: 238, endPoint x: 434, endPoint y: 253, distance: 94.8
click at [434, 253] on fieldset "(Optional) Do you wish to trademark a logo? Trademarking a logo is optional. If…" at bounding box center [461, 269] width 599 height 77
click at [285, 51] on input "VALUE: Trademark Search, Opinion, Filing, and Minor USPTO Responses ($899 + $35…" at bounding box center [288, 50] width 6 height 6
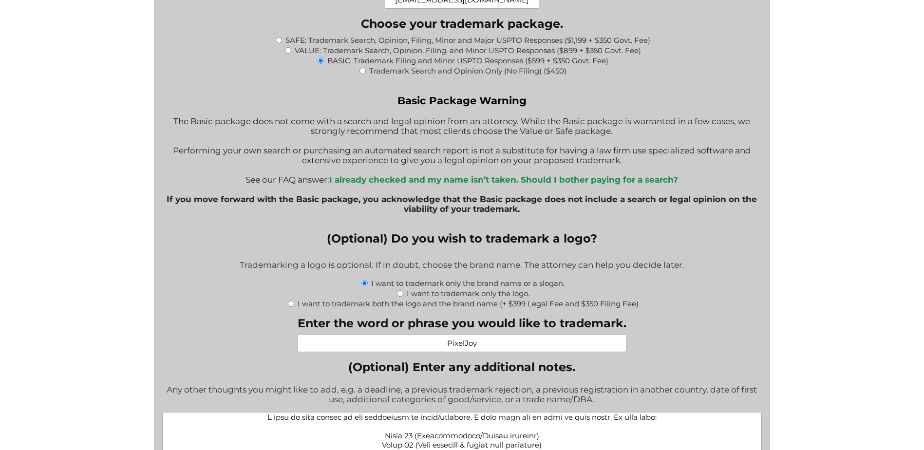
radio input "true"
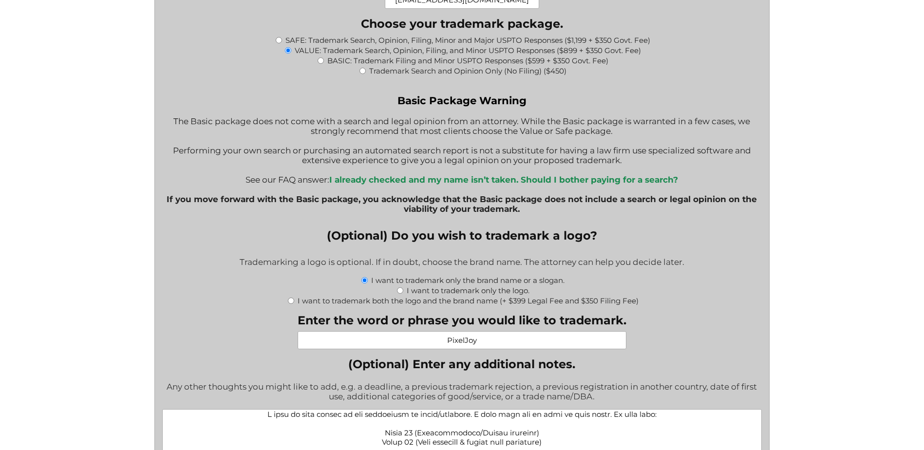
type input "$1,249.00"
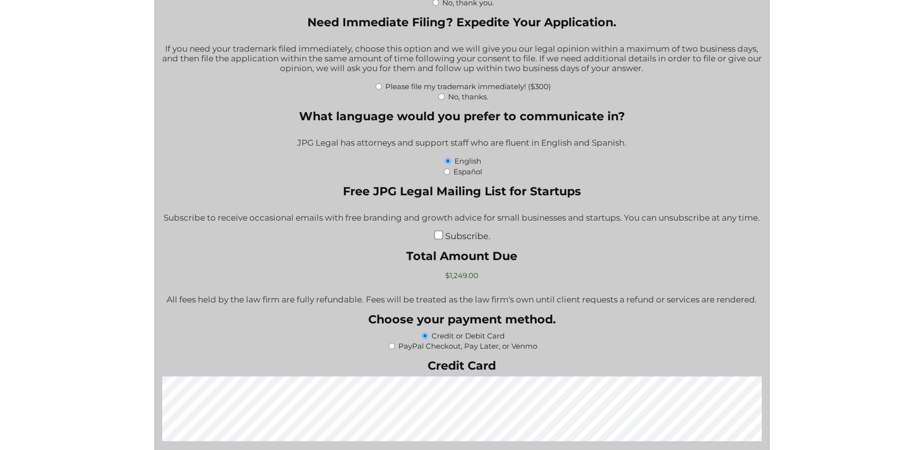
scroll to position [1705, 0]
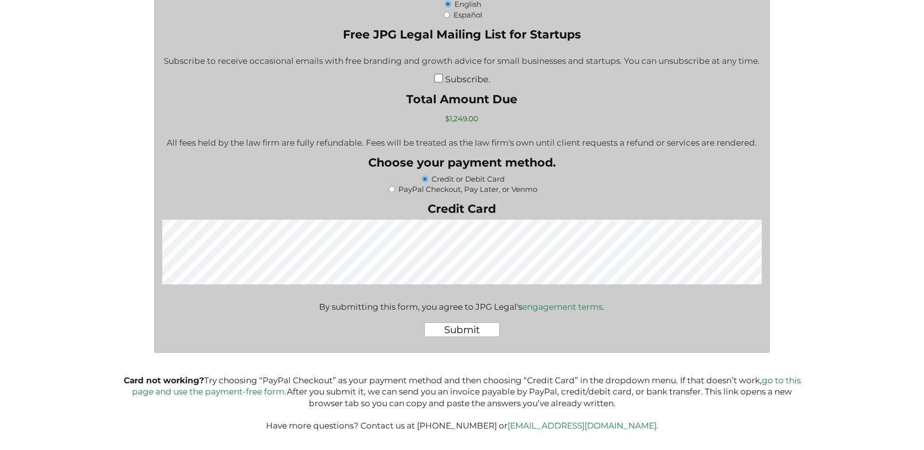
click at [458, 330] on input "Submit" at bounding box center [461, 329] width 75 height 15
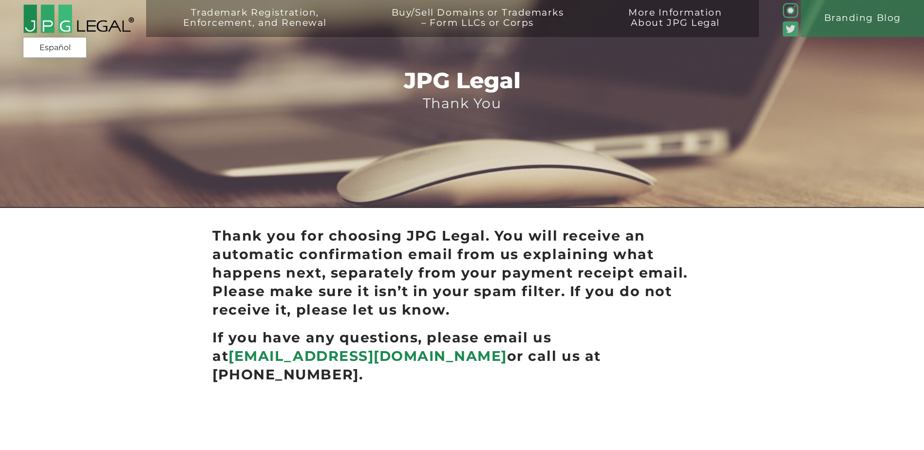
scroll to position [48, 0]
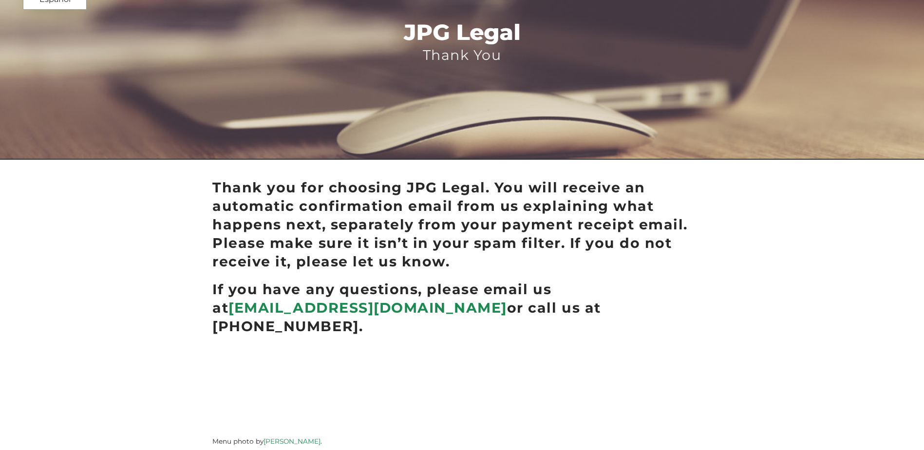
drag, startPoint x: 594, startPoint y: 314, endPoint x: 207, endPoint y: 193, distance: 404.9
click at [207, 193] on div "Thank you for choosing JPG Legal. You will receive an automatic confirmation em…" at bounding box center [462, 313] width 554 height 278
drag, startPoint x: 207, startPoint y: 193, endPoint x: 281, endPoint y: 214, distance: 76.9
click at [277, 215] on h2 "Thank you for choosing JPG Legal. You will receive an automatic confirmation em…" at bounding box center [461, 224] width 499 height 93
